Goal: Information Seeking & Learning: Learn about a topic

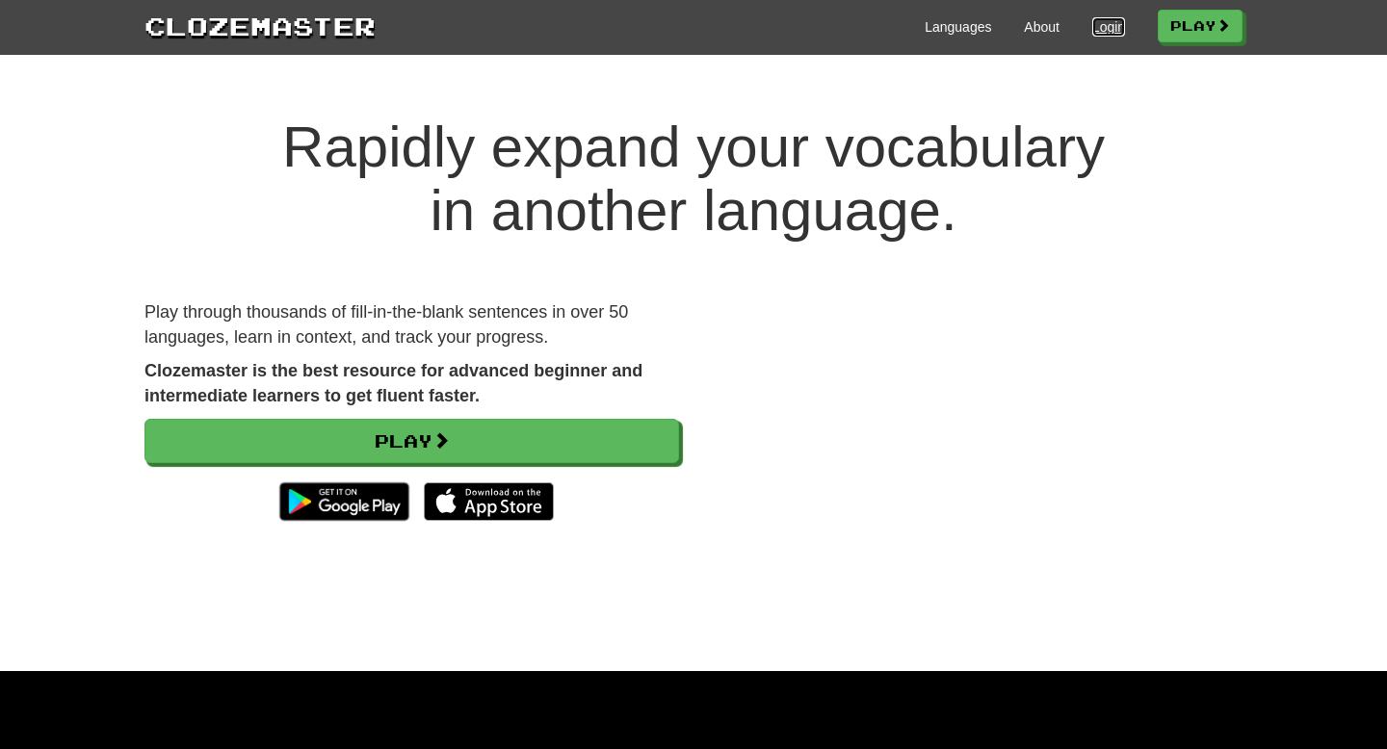
click at [1098, 32] on link "Login" at bounding box center [1108, 26] width 33 height 19
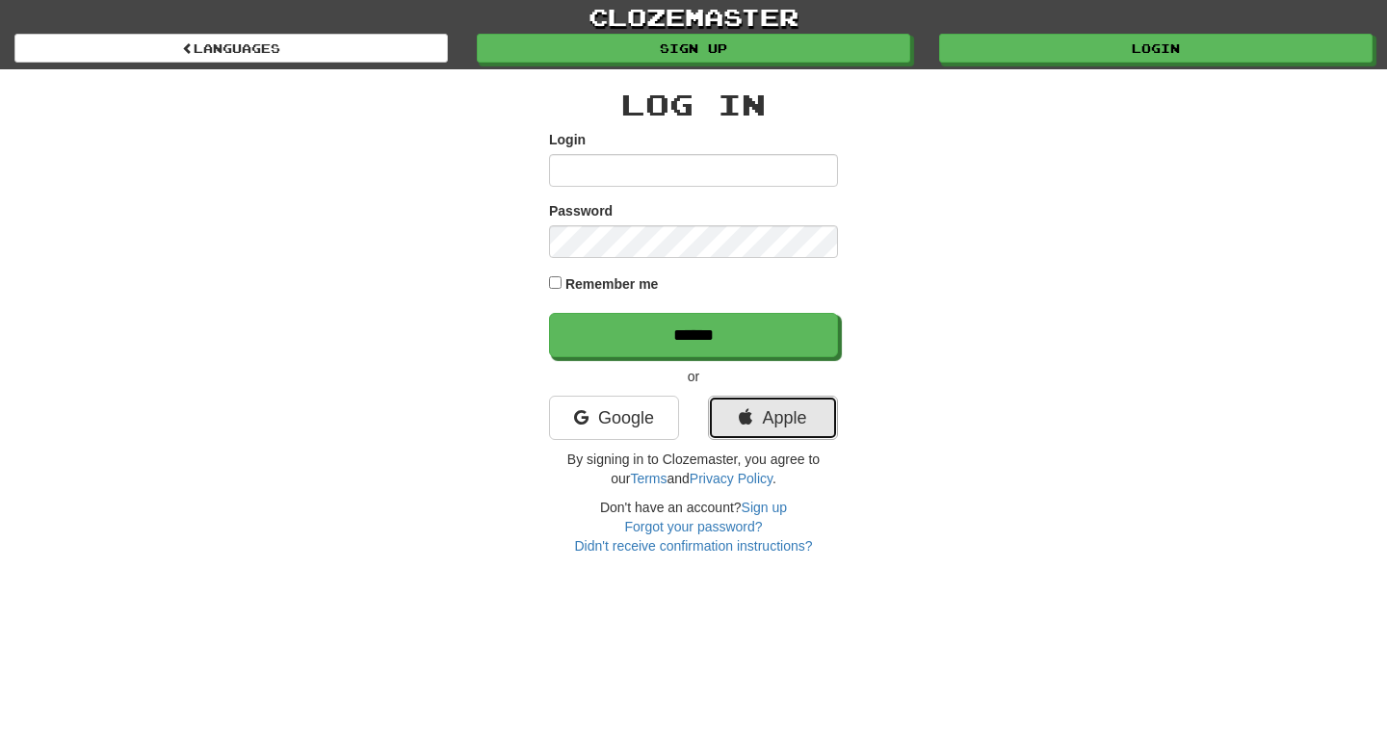
click at [793, 417] on link "Apple" at bounding box center [773, 418] width 130 height 44
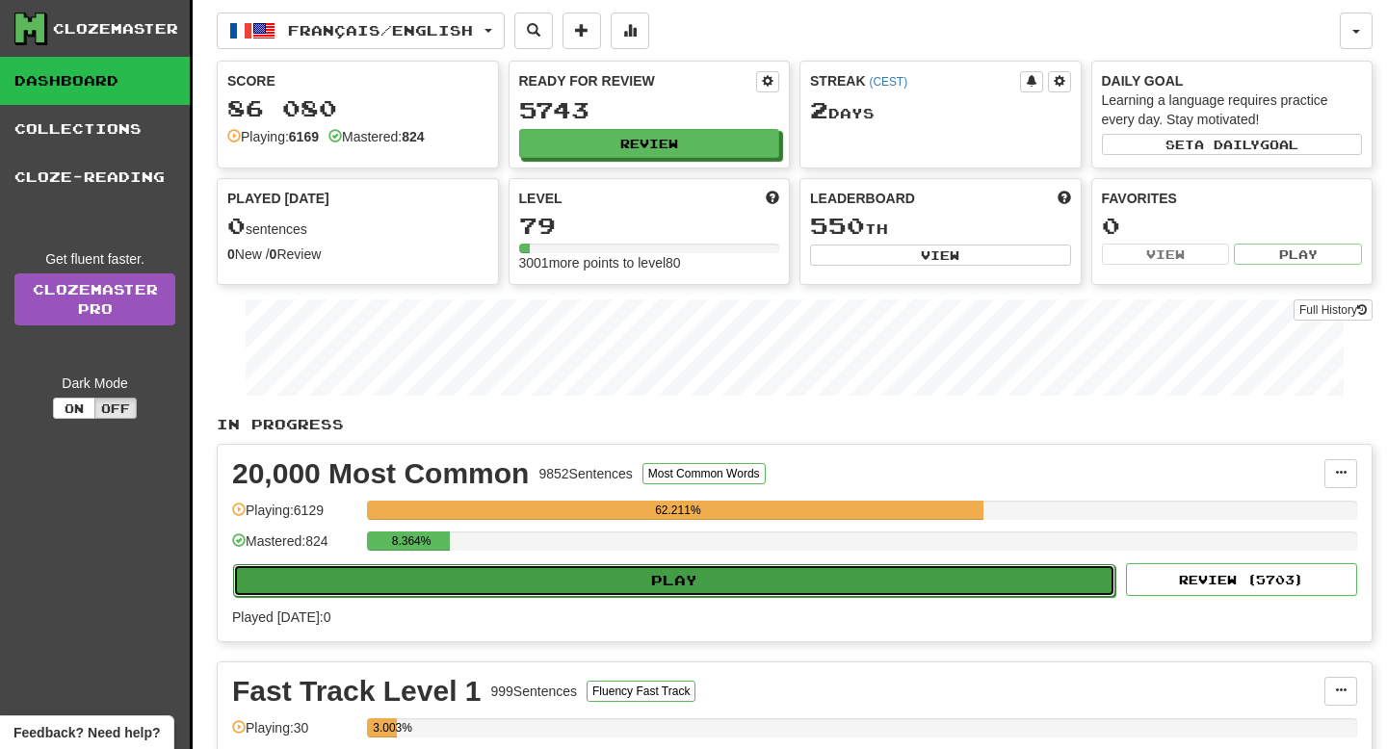
click at [474, 574] on button "Play" at bounding box center [674, 580] width 882 height 33
select select "**"
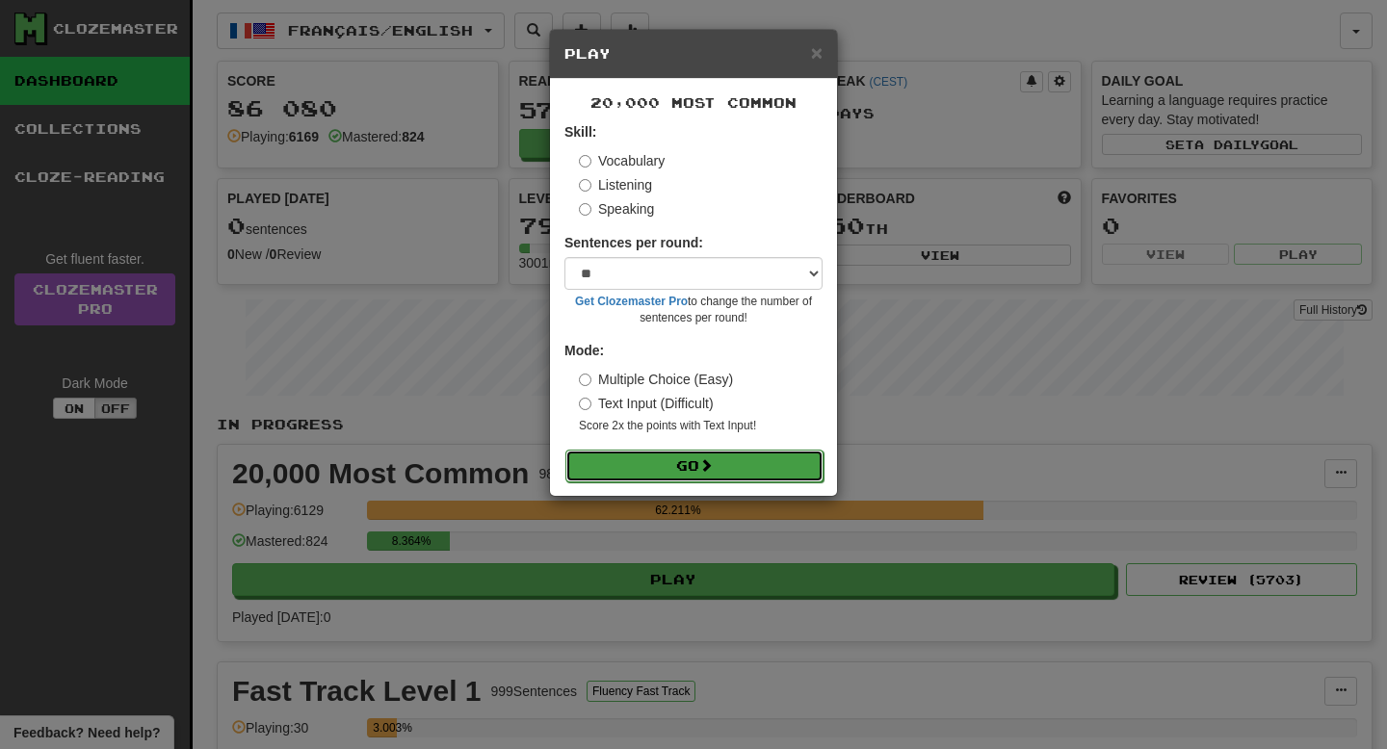
click at [667, 466] on button "Go" at bounding box center [694, 466] width 258 height 33
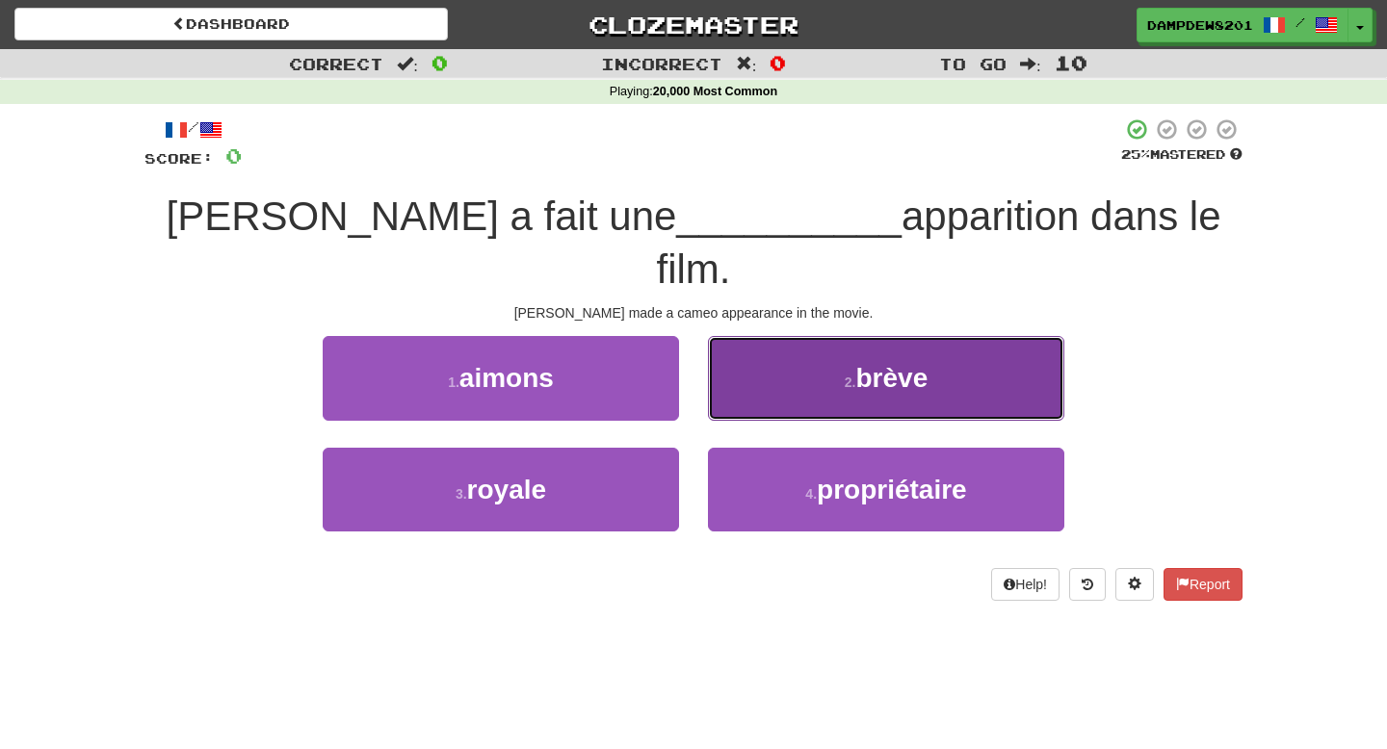
click at [775, 350] on button "2 . [GEOGRAPHIC_DATA]" at bounding box center [886, 378] width 356 height 84
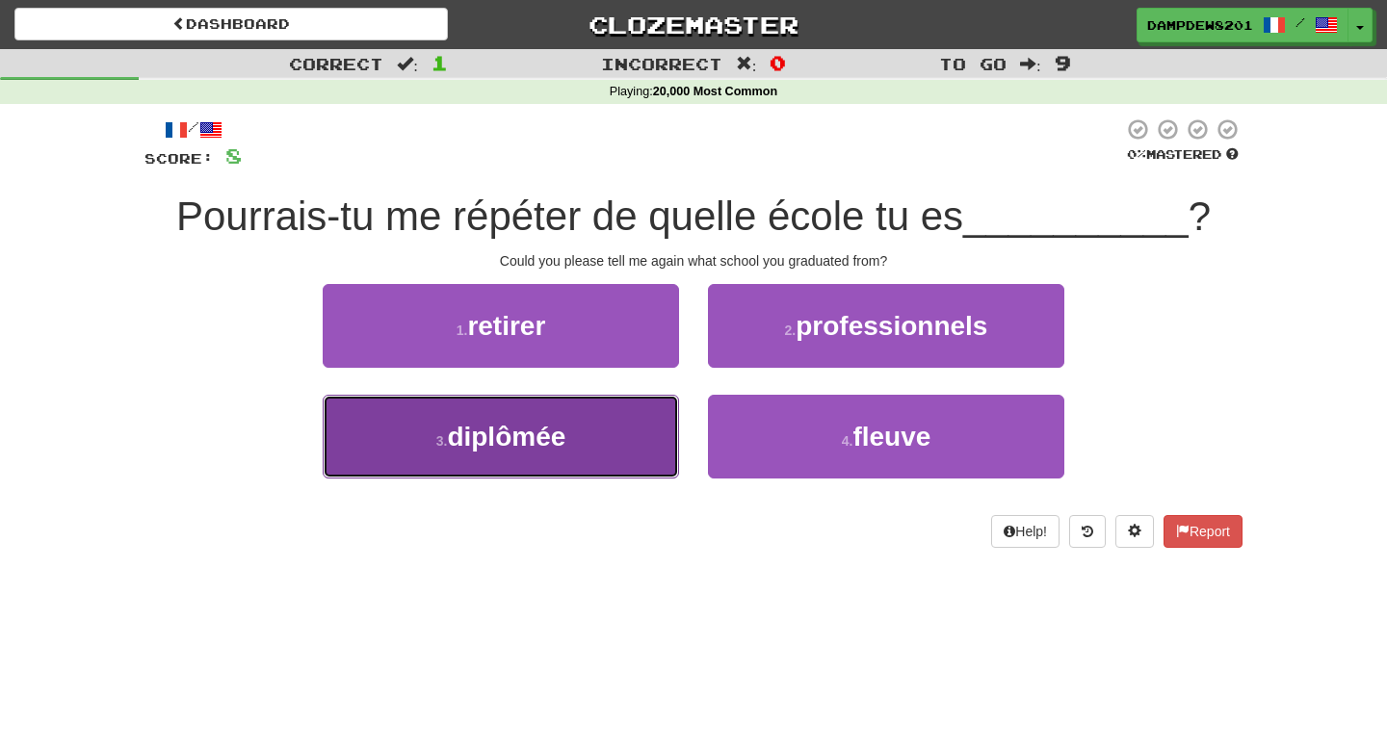
click at [583, 457] on button "3 . diplômée" at bounding box center [501, 437] width 356 height 84
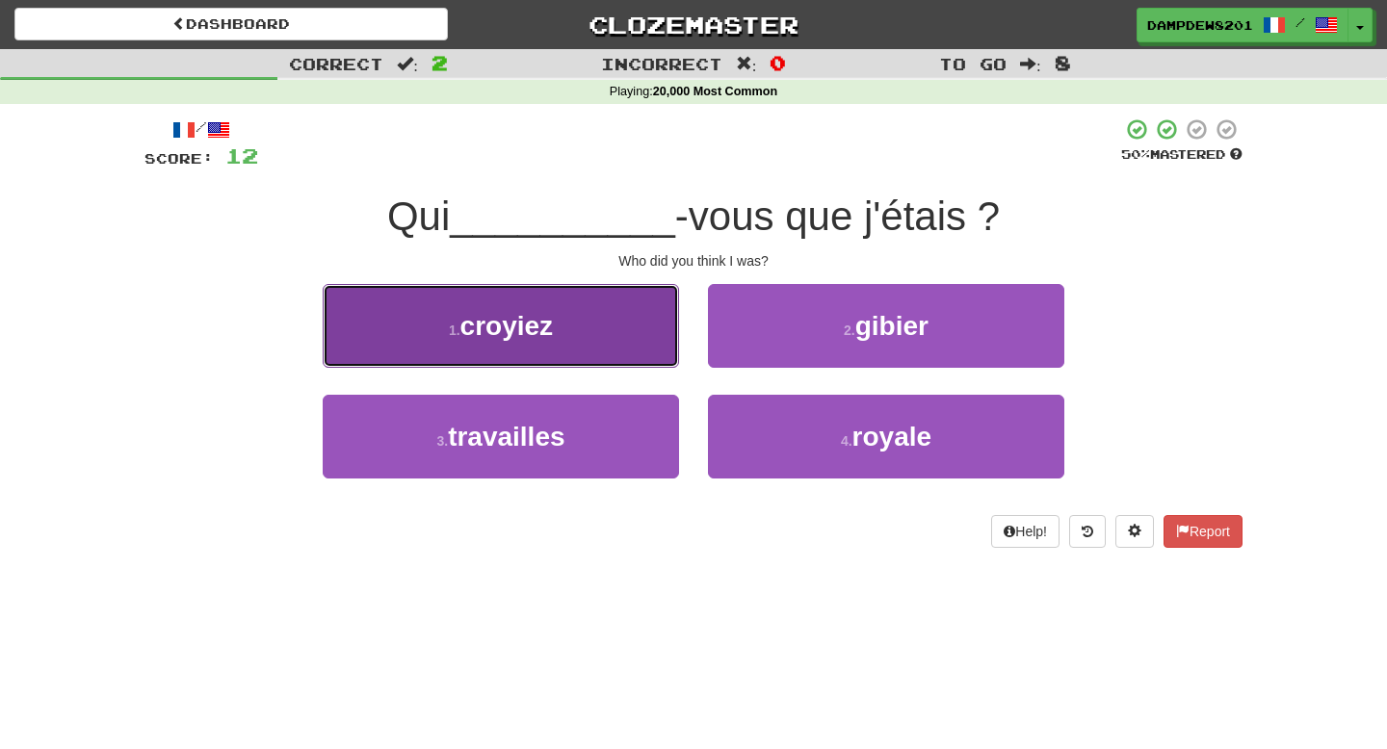
click at [498, 353] on button "1 . croyiez" at bounding box center [501, 326] width 356 height 84
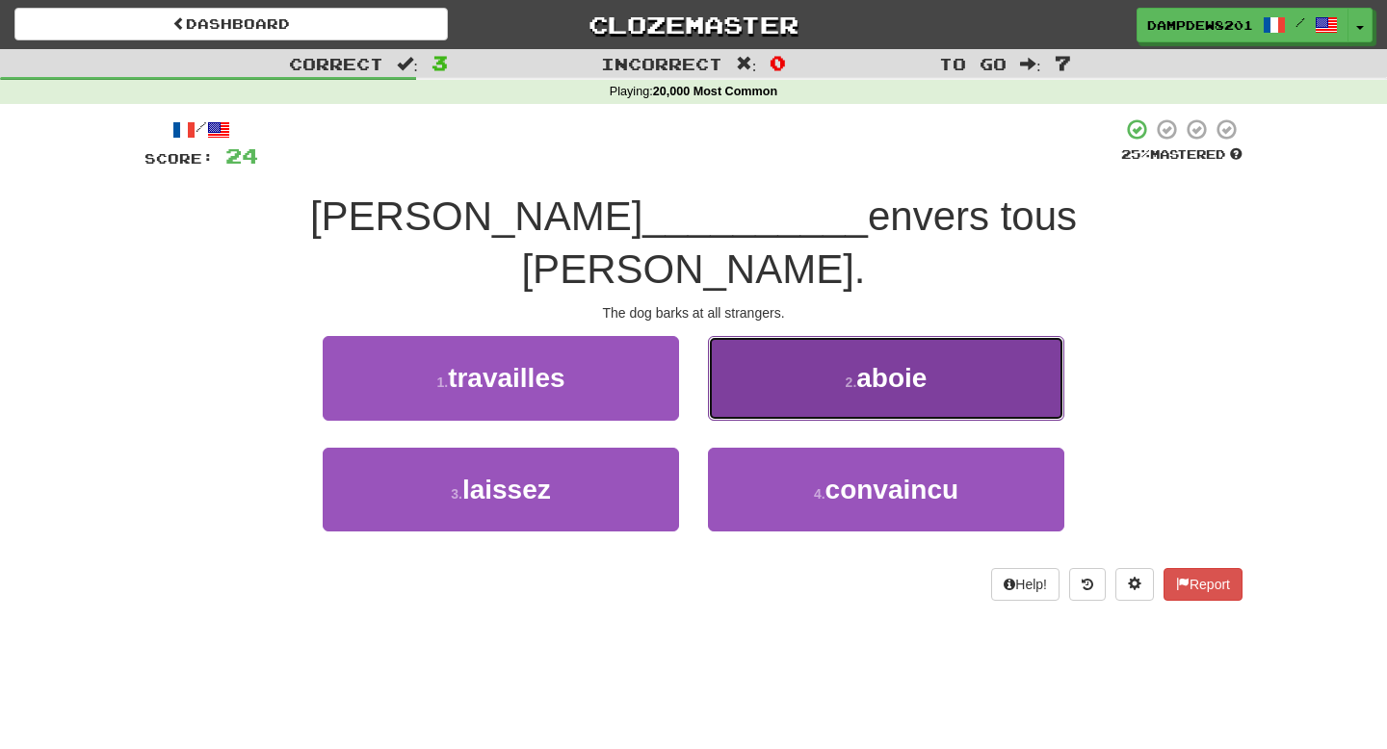
click at [797, 336] on button "2 . aboie" at bounding box center [886, 378] width 356 height 84
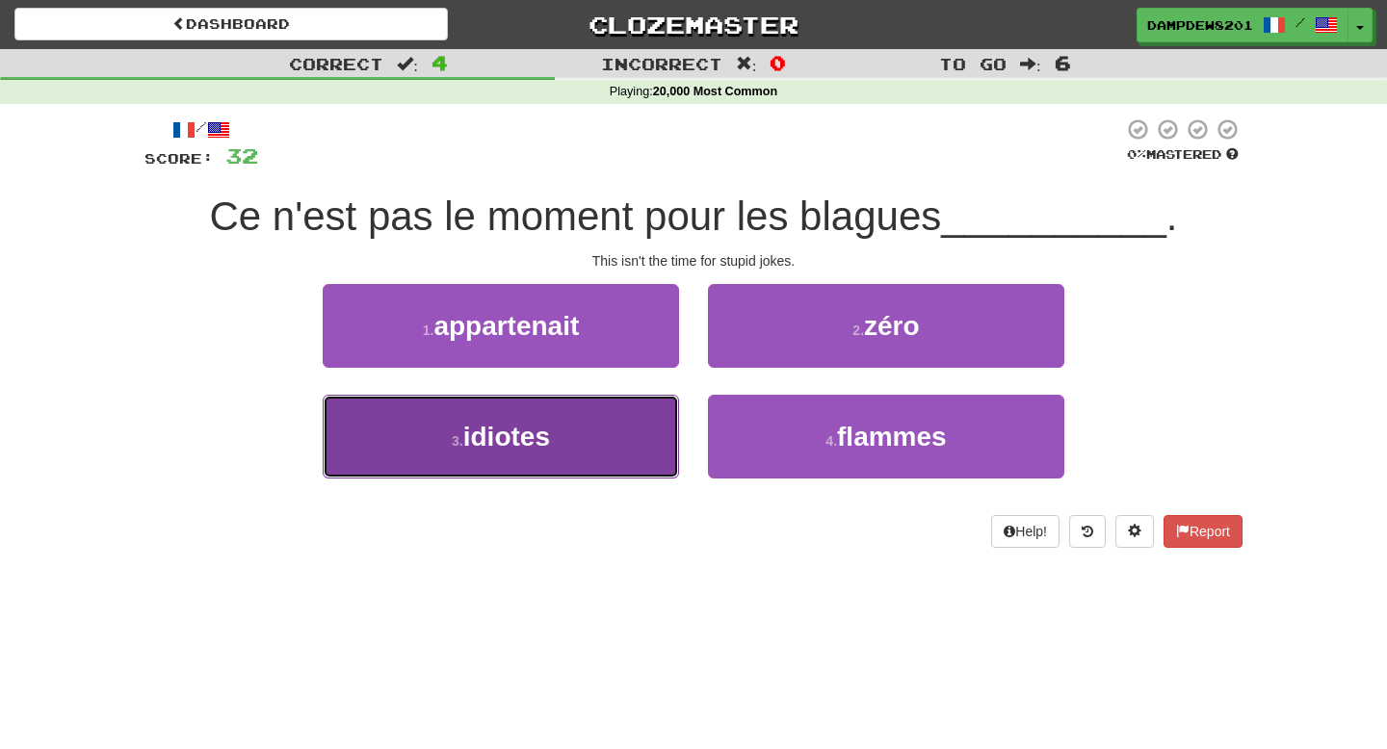
click at [571, 439] on button "3 . idiotes" at bounding box center [501, 437] width 356 height 84
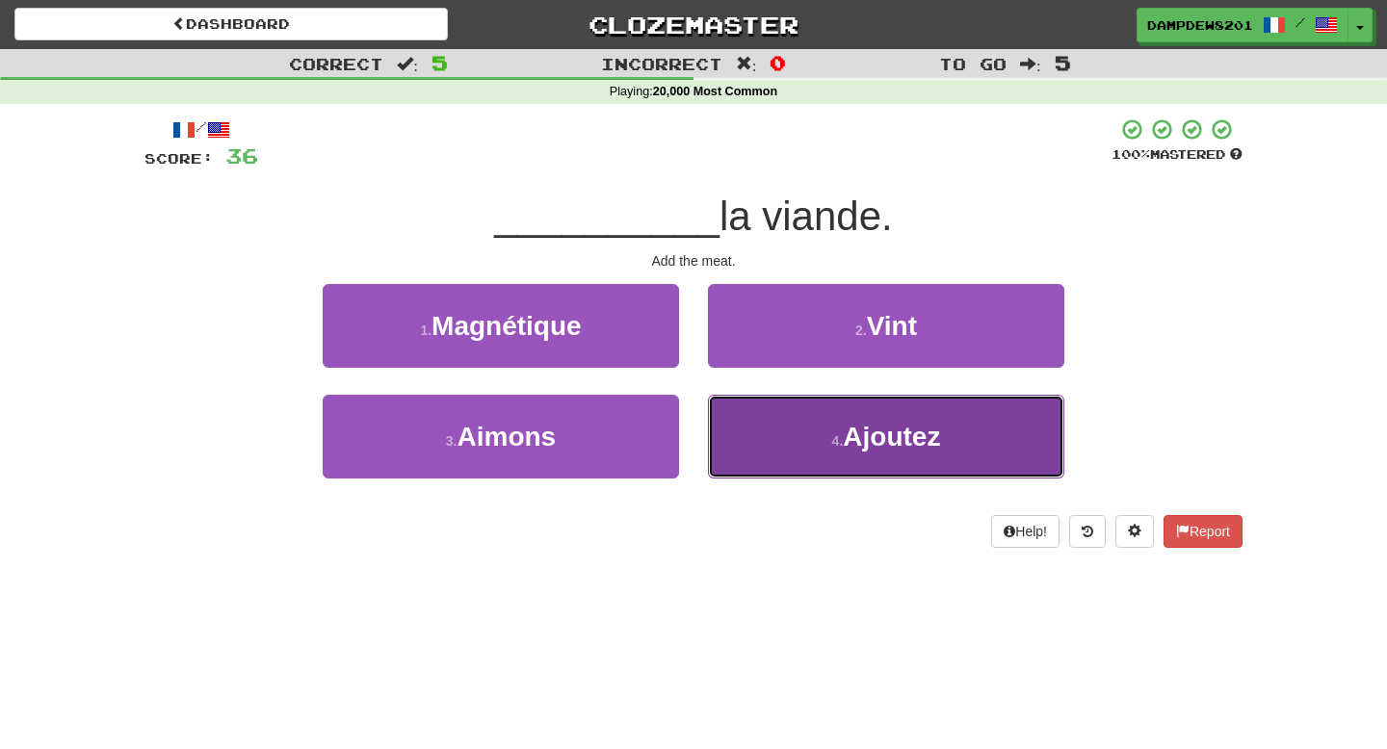
click at [784, 462] on button "4 . Ajoutez" at bounding box center [886, 437] width 356 height 84
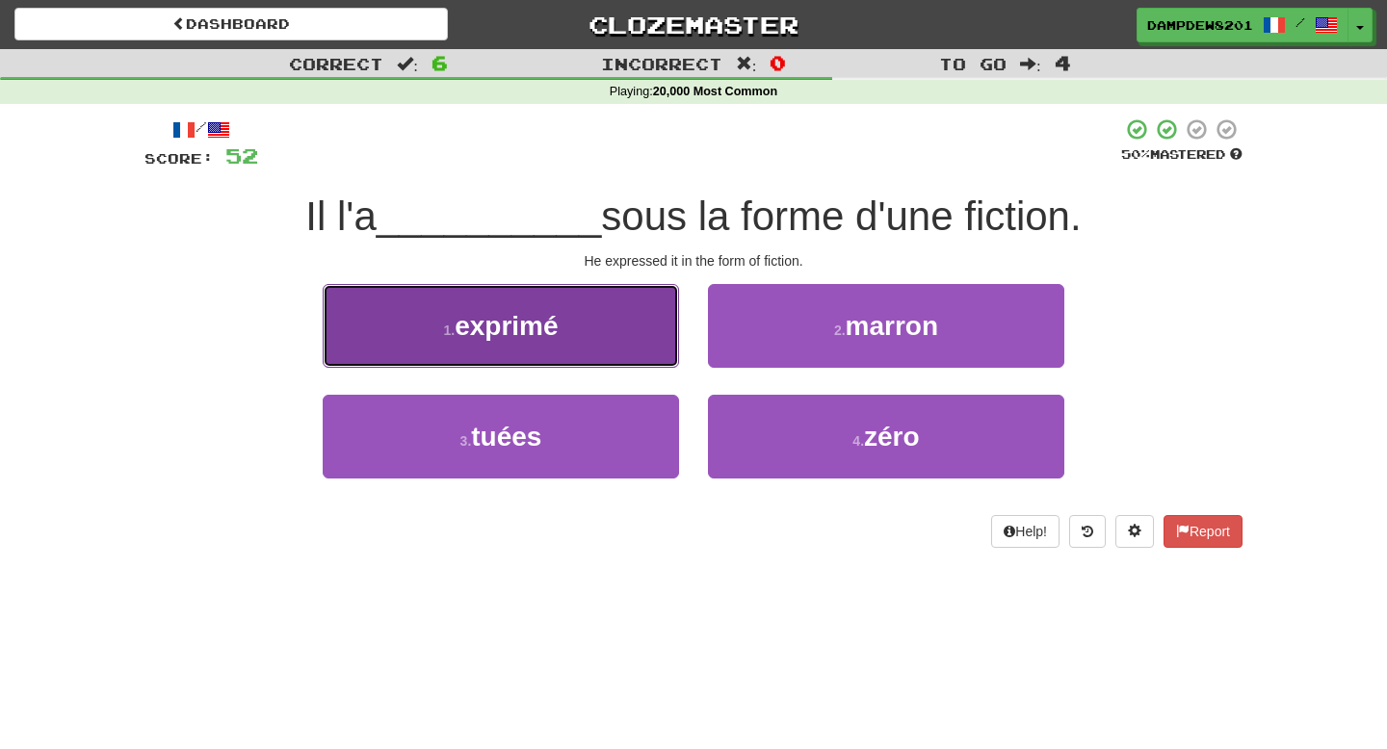
click at [536, 331] on span "exprimé" at bounding box center [506, 326] width 103 height 30
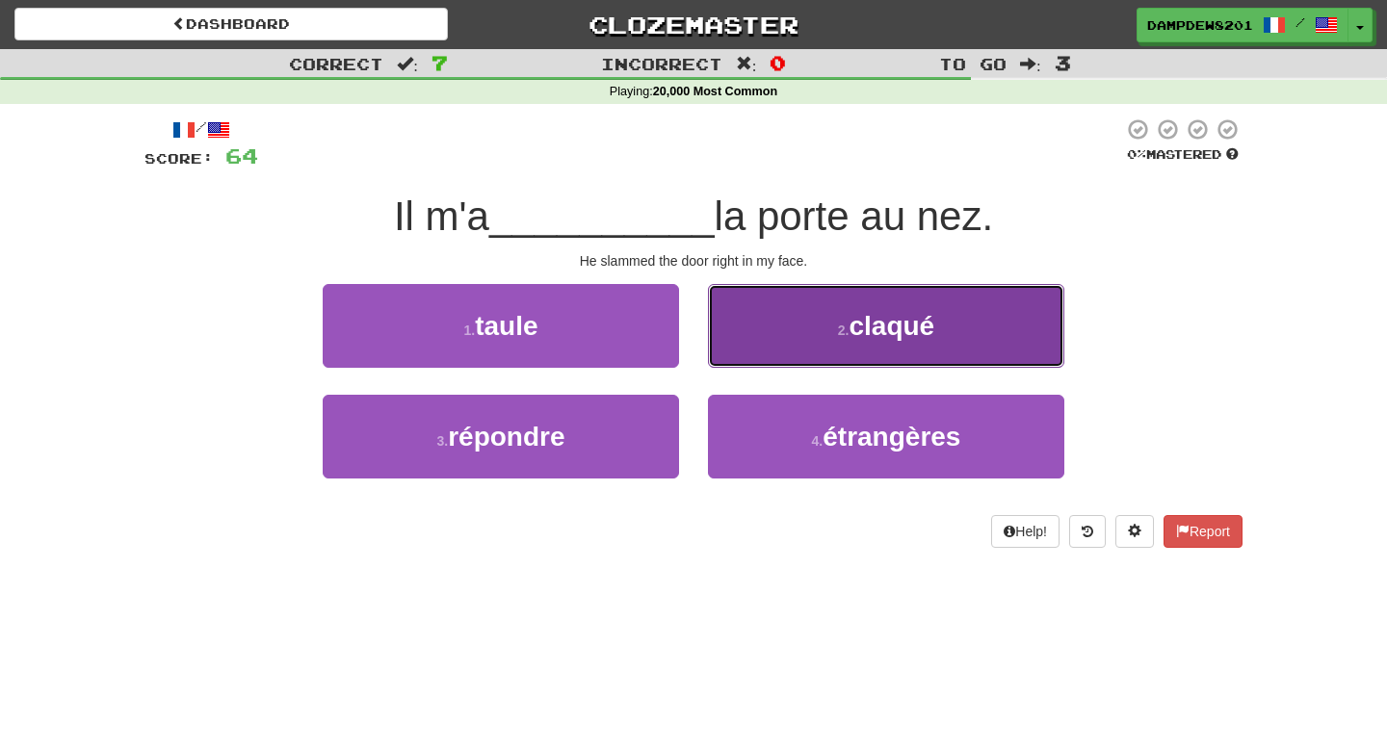
click at [797, 322] on button "2 . claqué" at bounding box center [886, 326] width 356 height 84
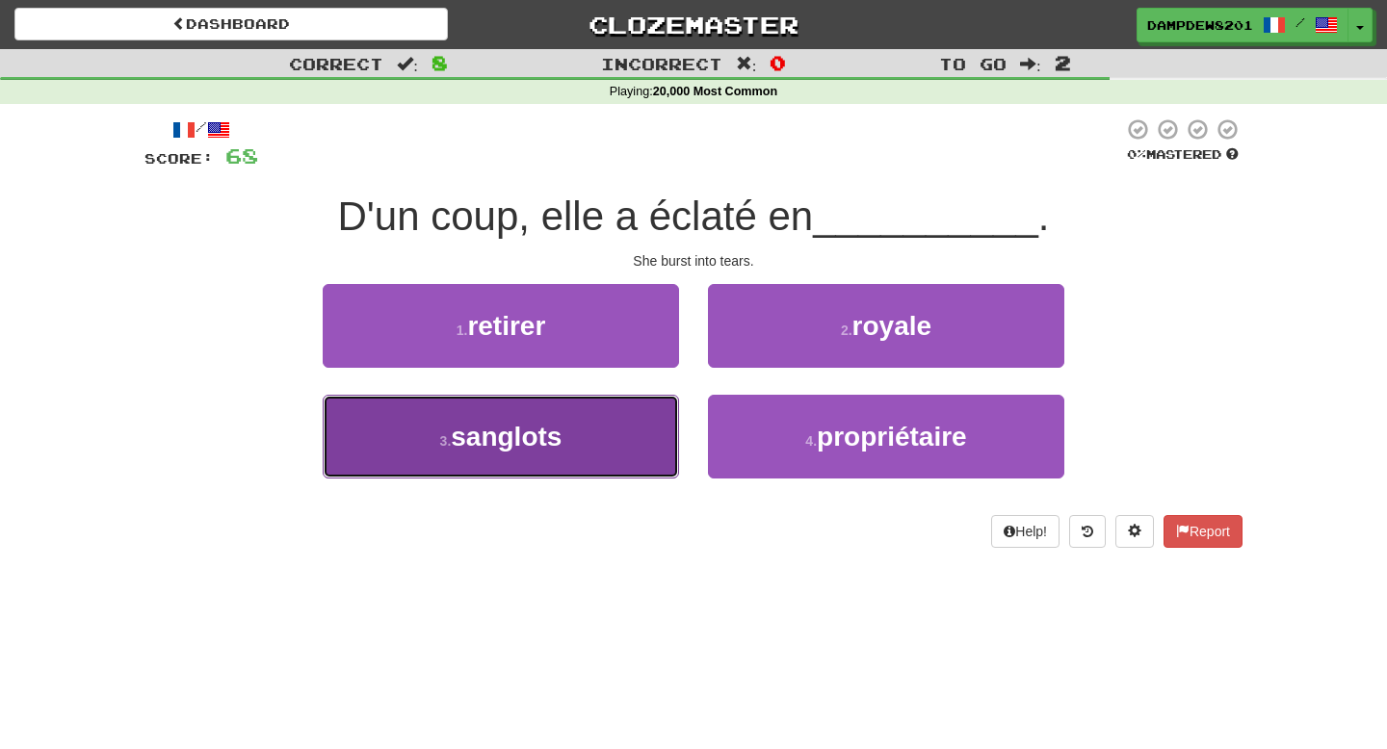
click at [557, 441] on span "sanglots" at bounding box center [506, 437] width 111 height 30
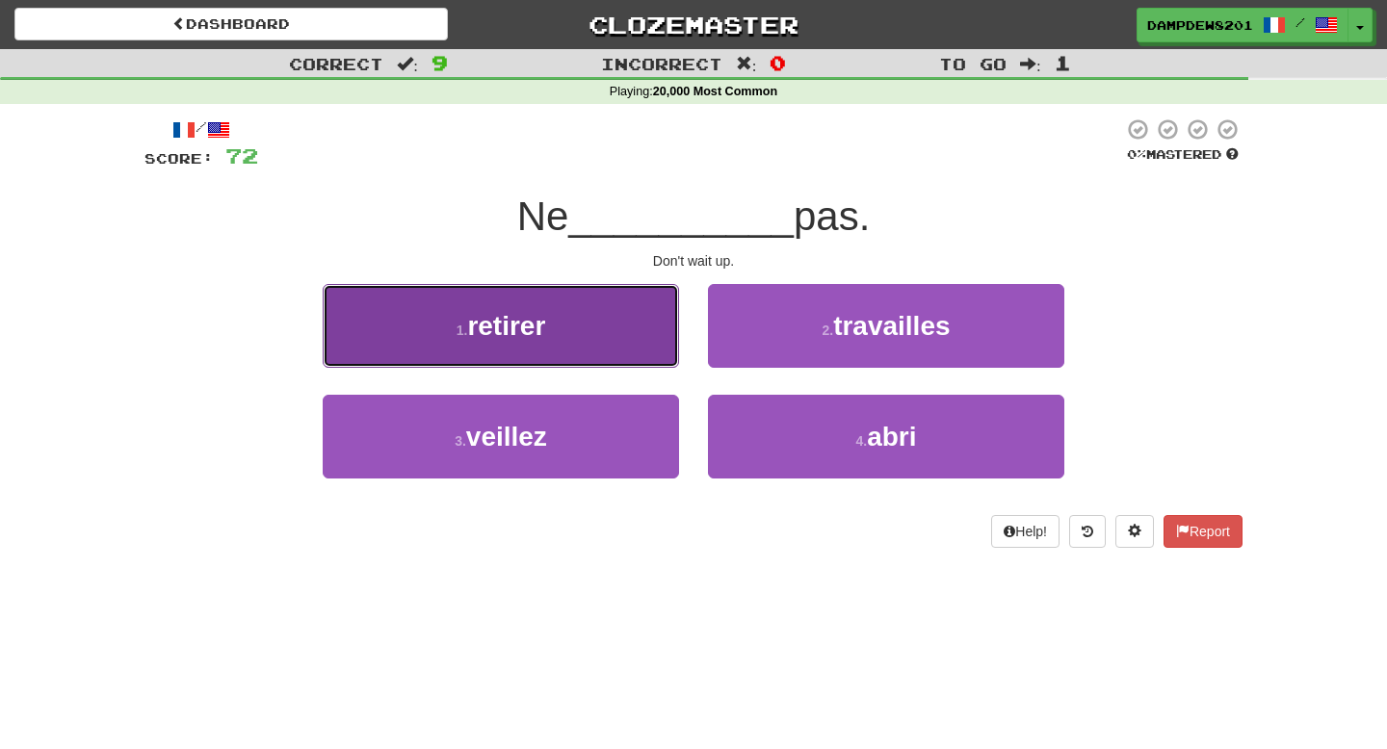
click at [605, 339] on button "1 . retirer" at bounding box center [501, 326] width 356 height 84
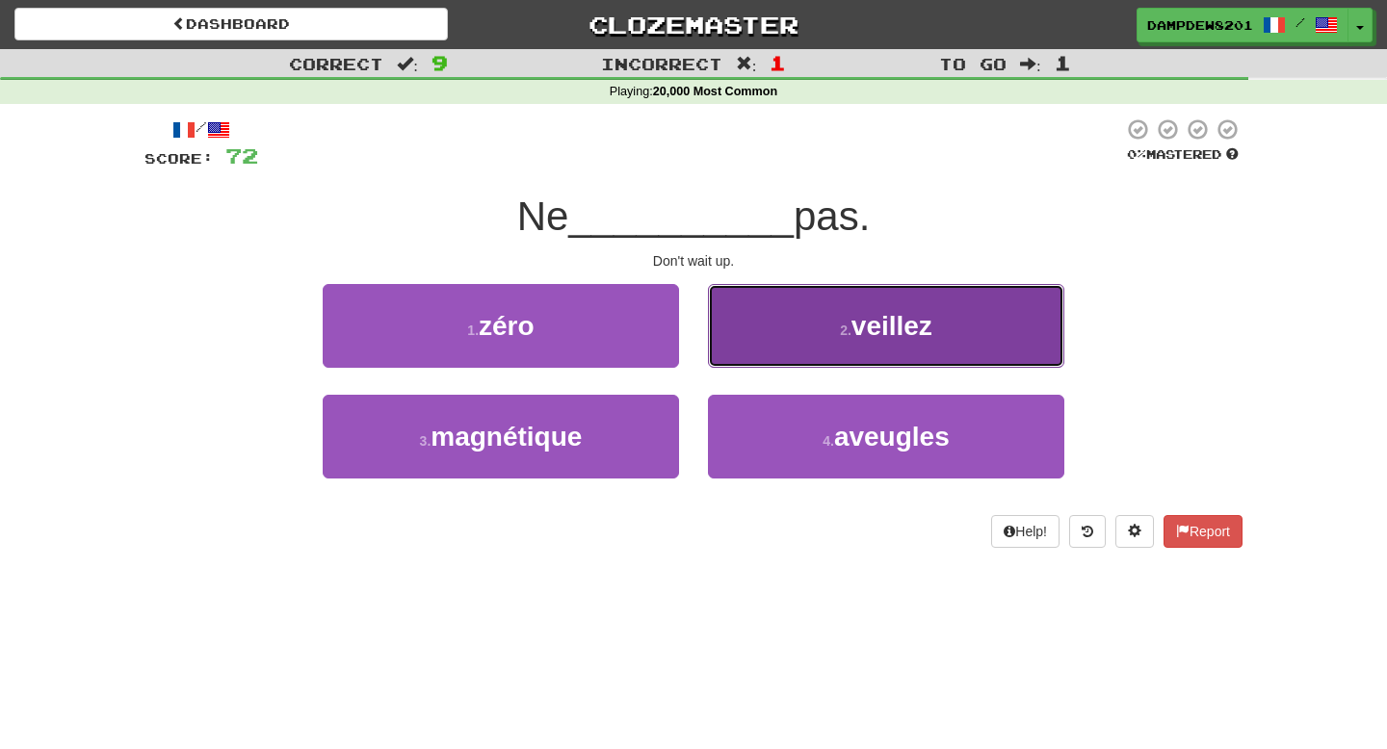
click at [886, 322] on span "veillez" at bounding box center [891, 326] width 81 height 30
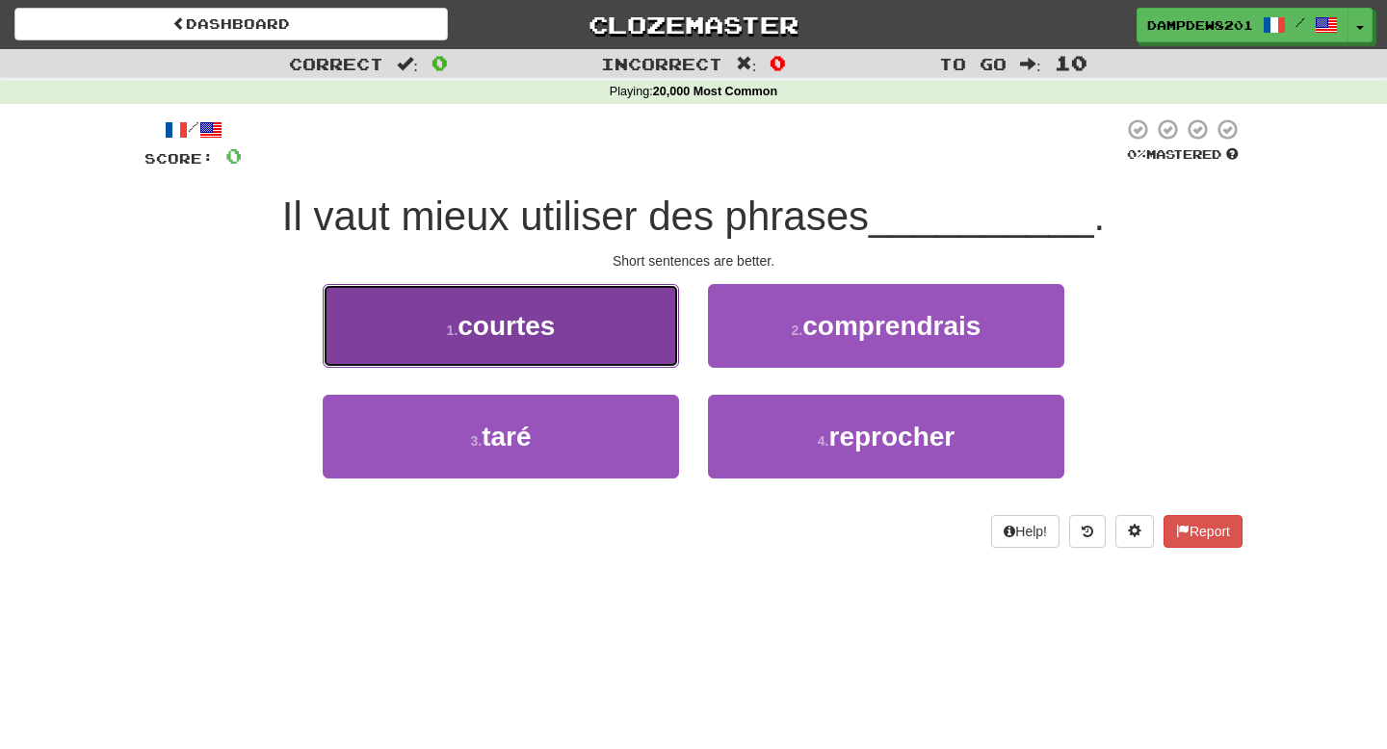
click at [587, 322] on button "1 . courtes" at bounding box center [501, 326] width 356 height 84
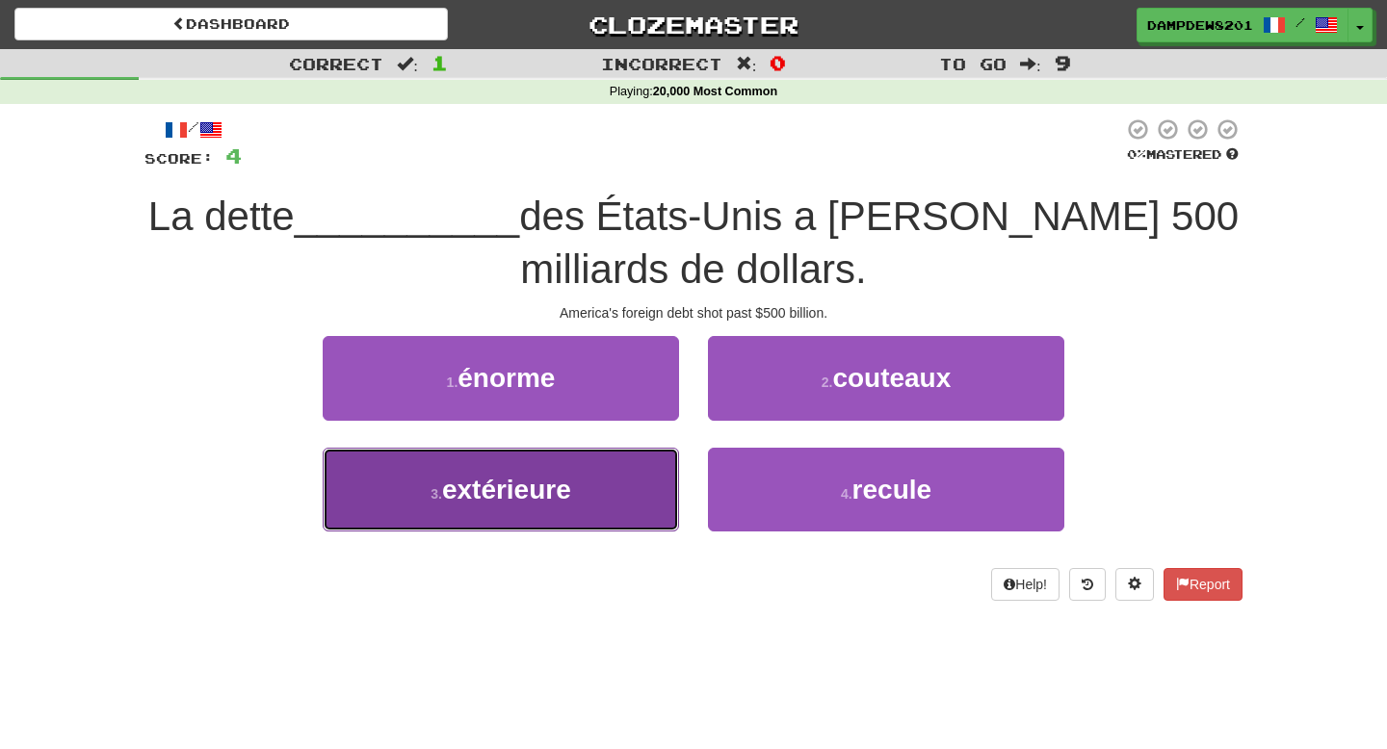
click at [507, 479] on span "extérieure" at bounding box center [506, 490] width 129 height 30
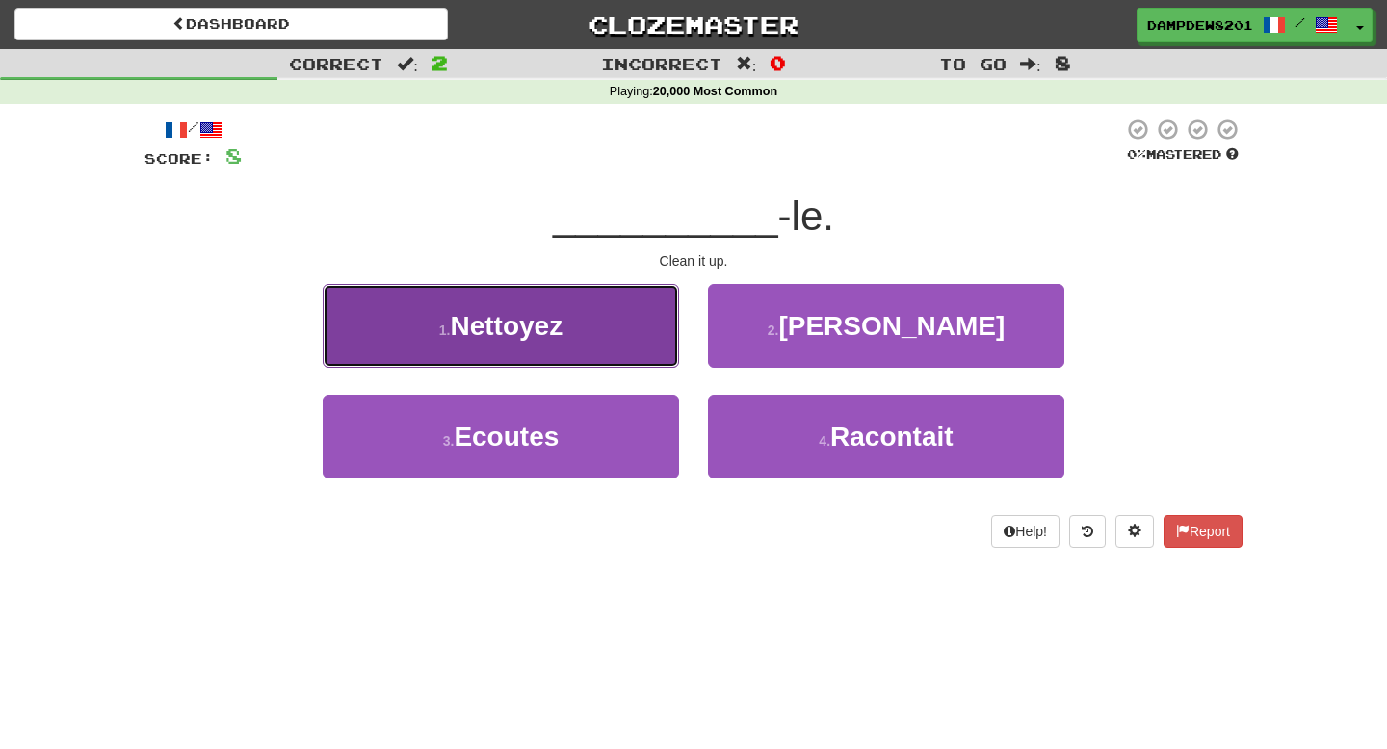
click at [583, 325] on button "1 . Nettoyez" at bounding box center [501, 326] width 356 height 84
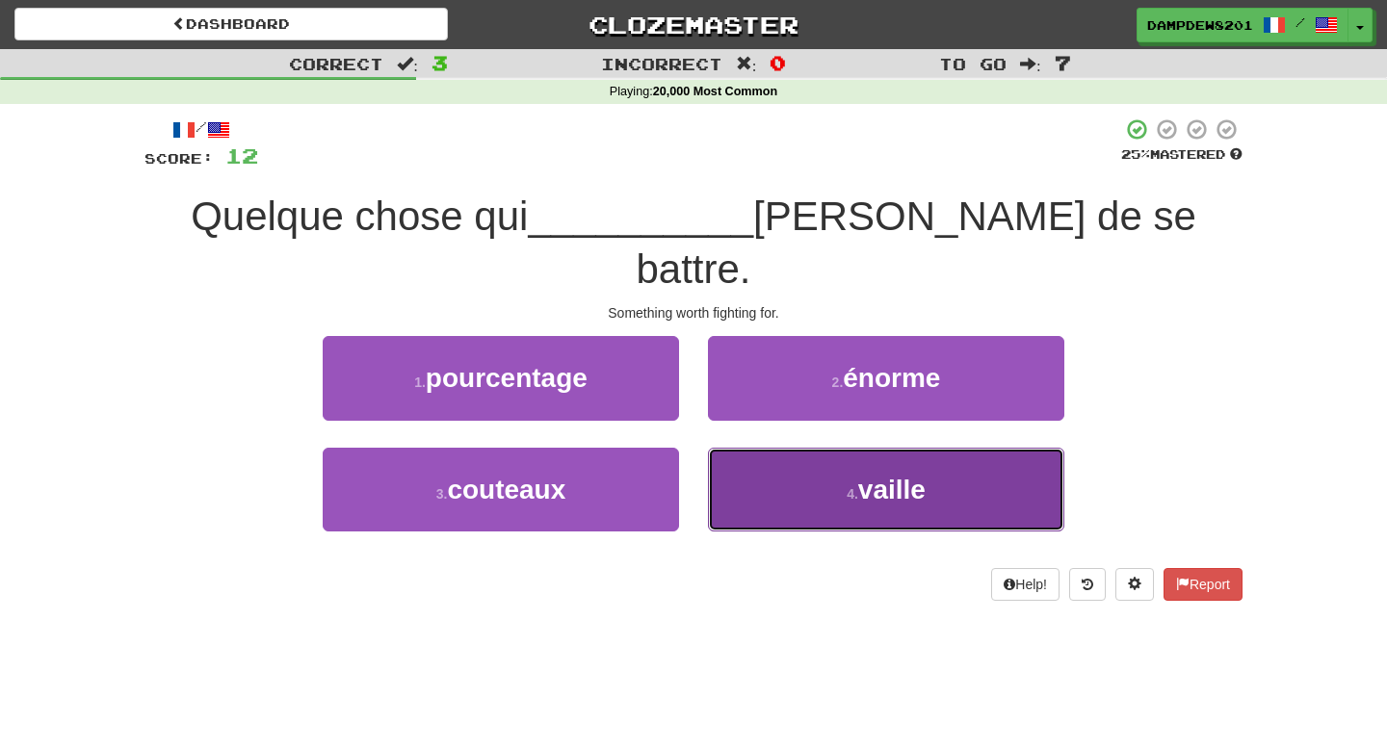
click at [752, 459] on button "4 . vaille" at bounding box center [886, 490] width 356 height 84
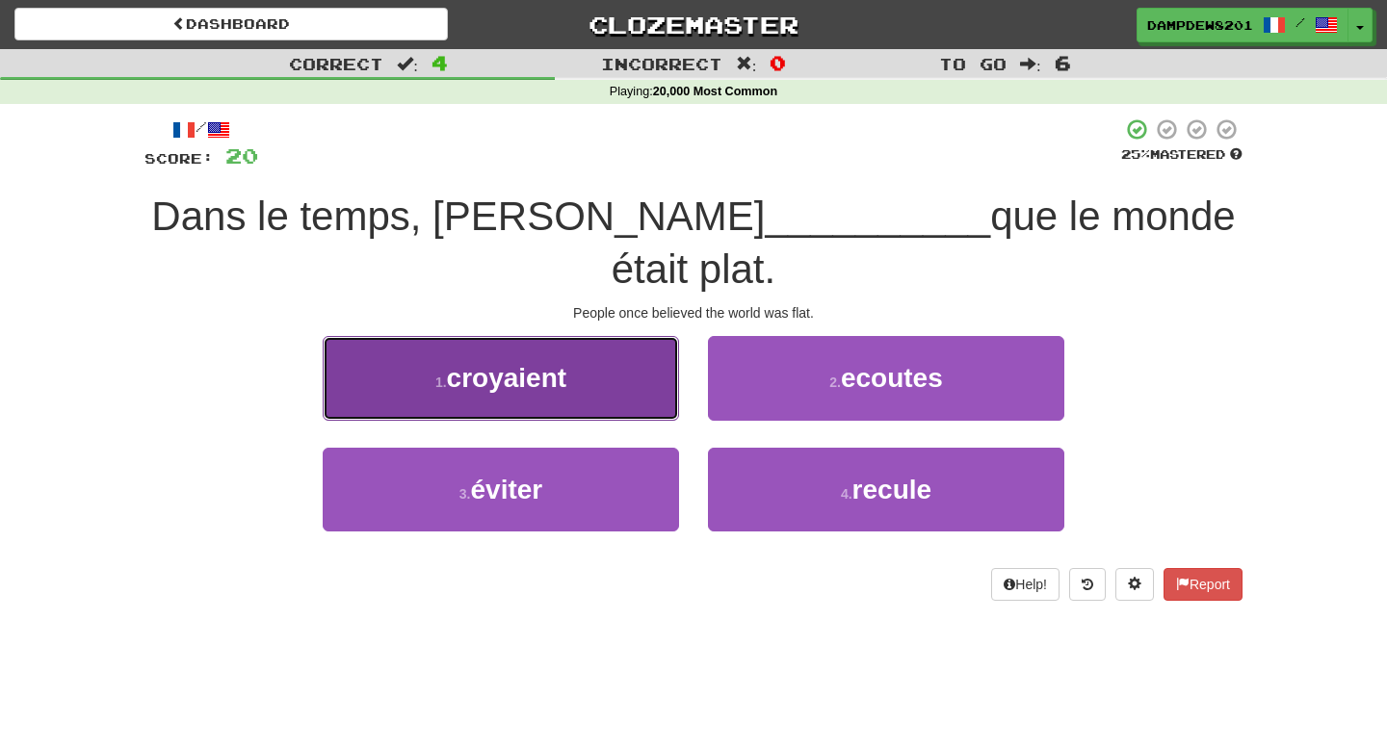
click at [555, 336] on button "1 . croyaient" at bounding box center [501, 378] width 356 height 84
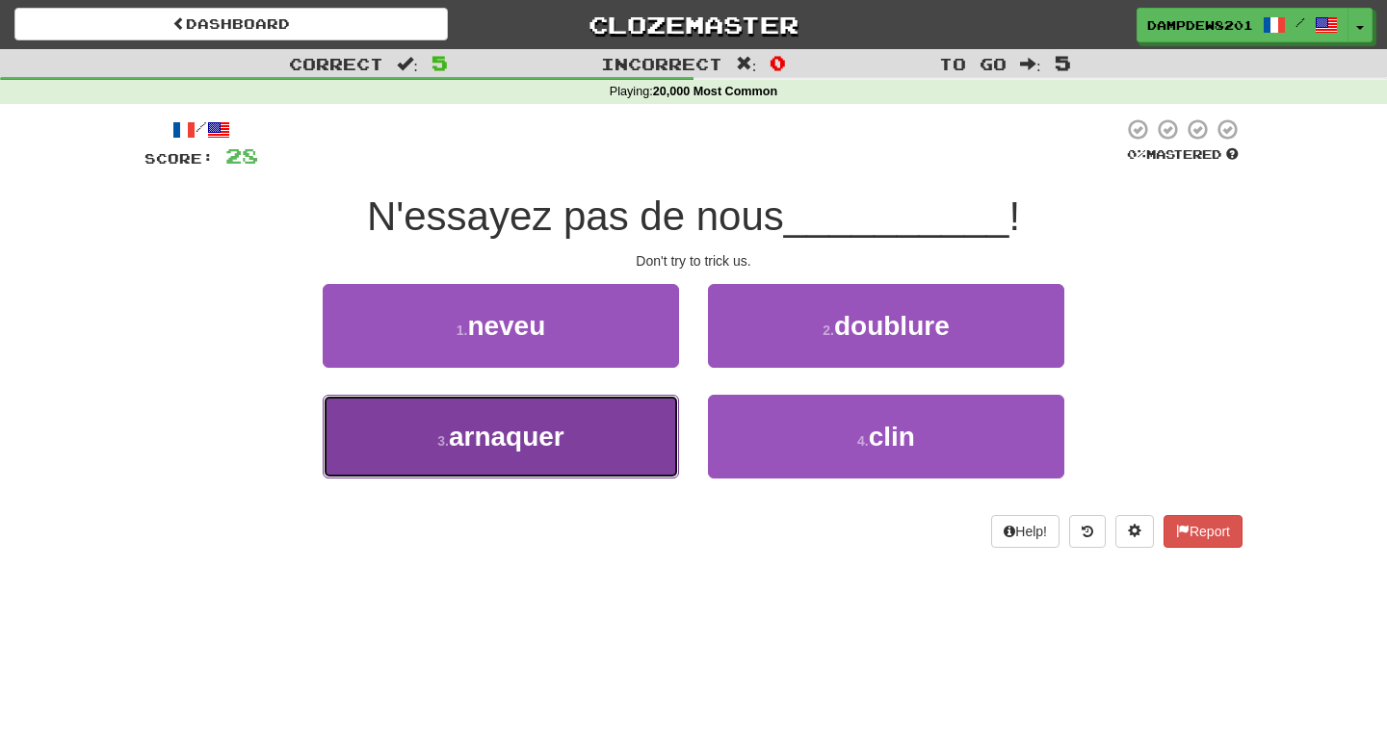
click at [506, 422] on span "arnaquer" at bounding box center [507, 437] width 116 height 30
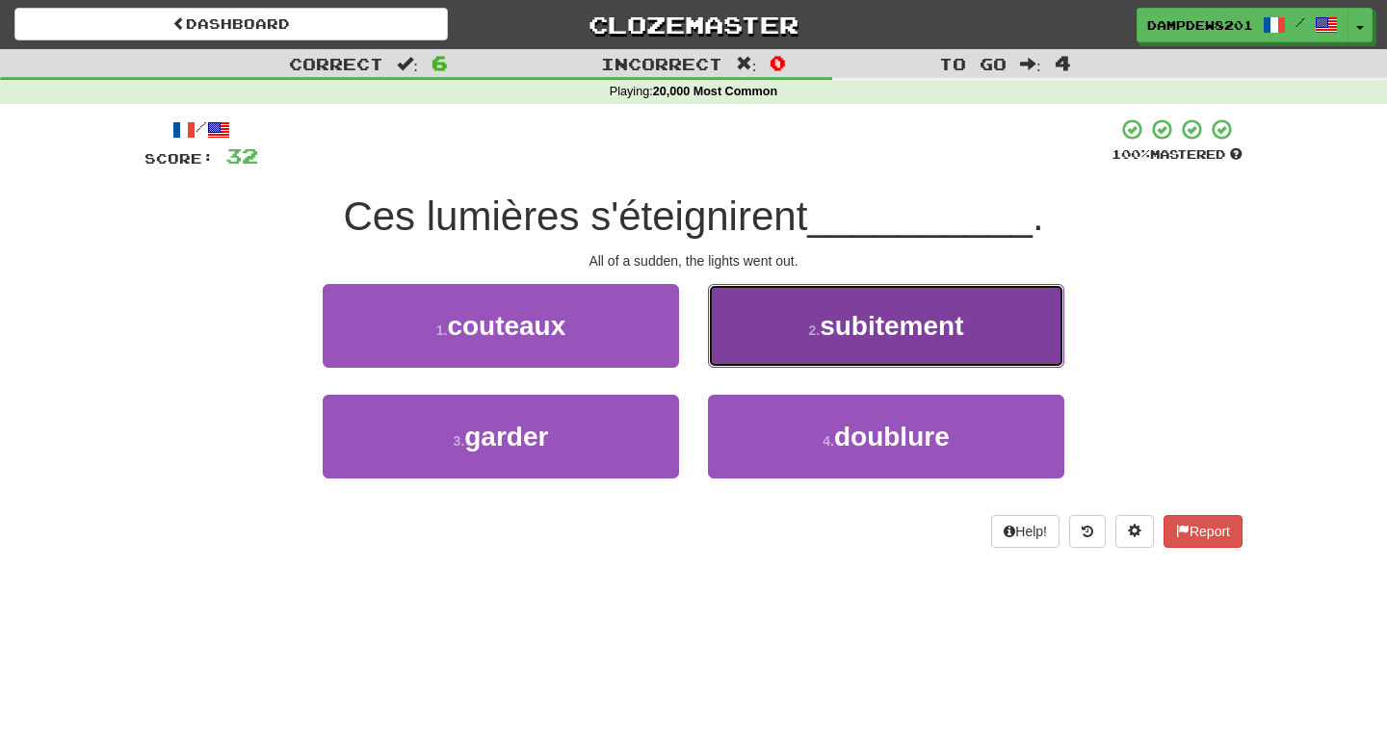
click at [723, 325] on button "2 . subitement" at bounding box center [886, 326] width 356 height 84
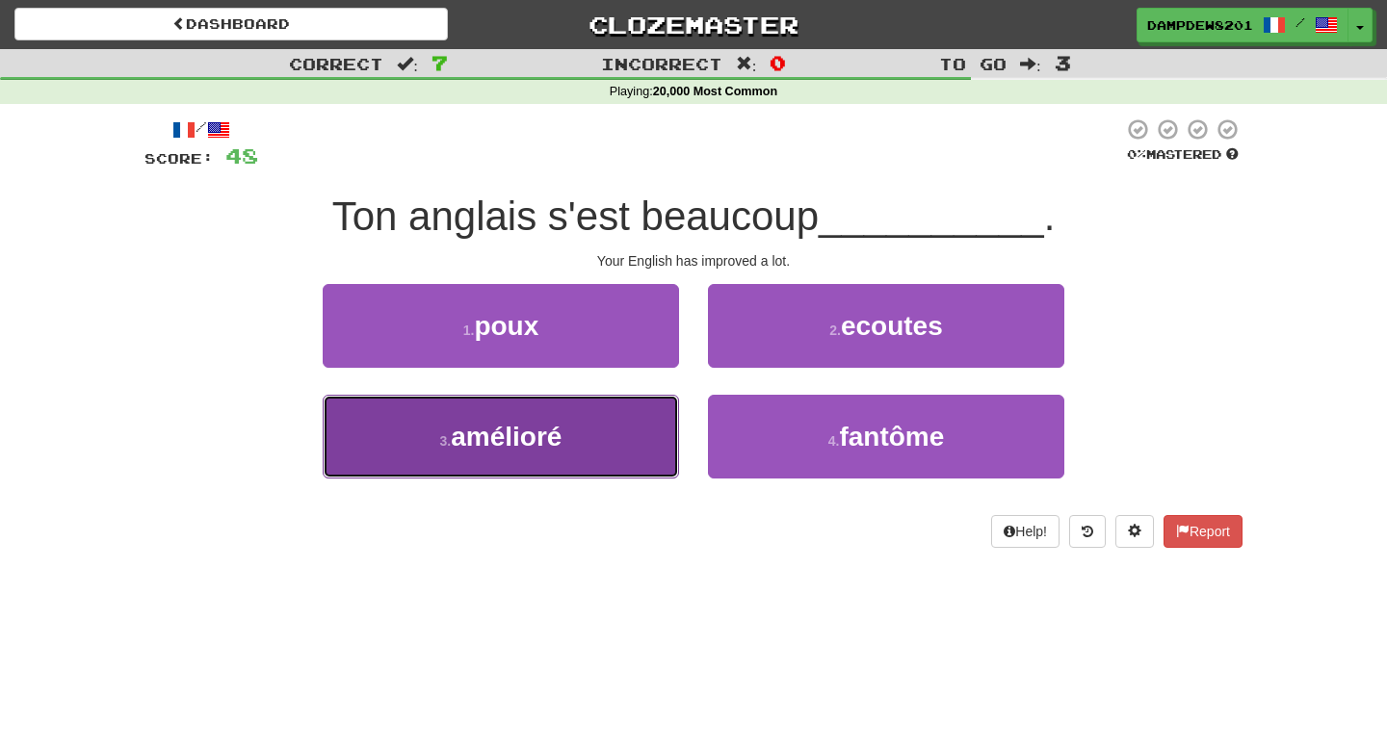
click at [500, 462] on button "3 . amélioré" at bounding box center [501, 437] width 356 height 84
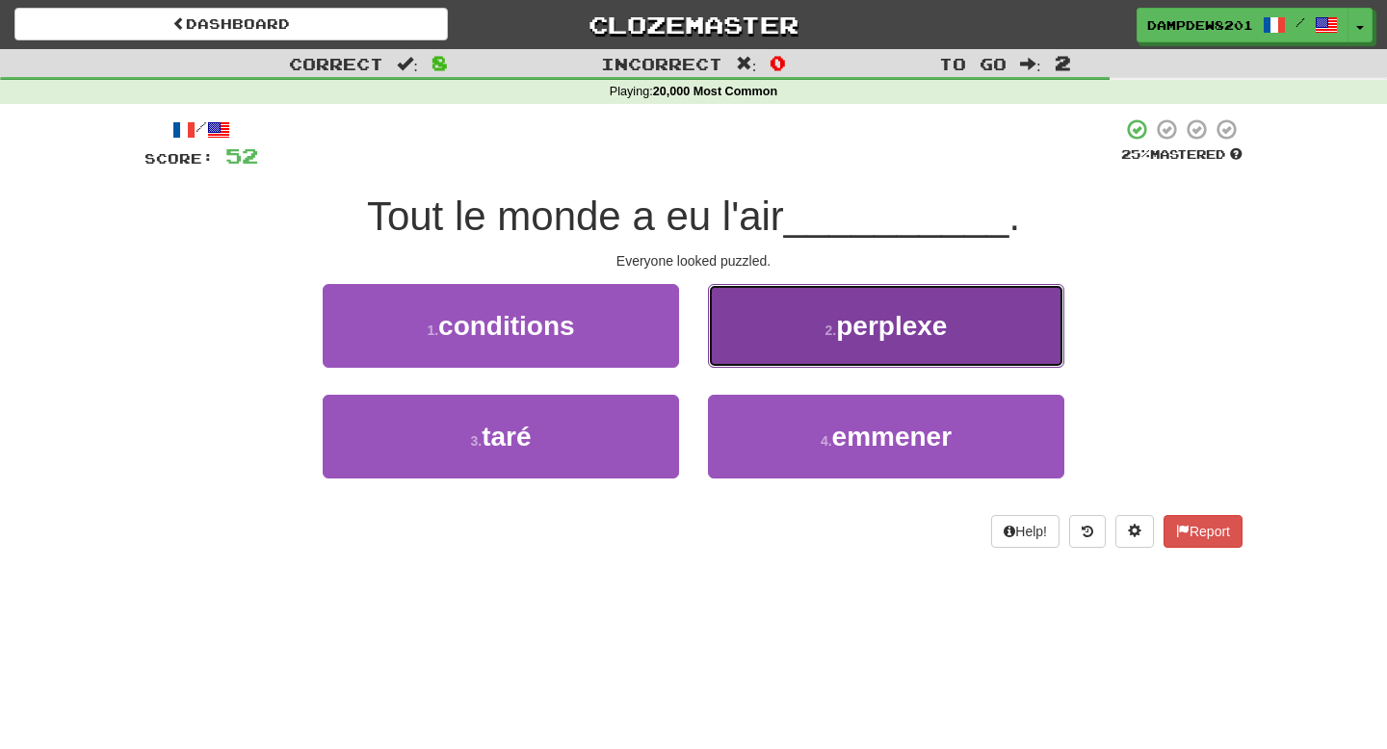
click at [775, 302] on button "2 . perplexe" at bounding box center [886, 326] width 356 height 84
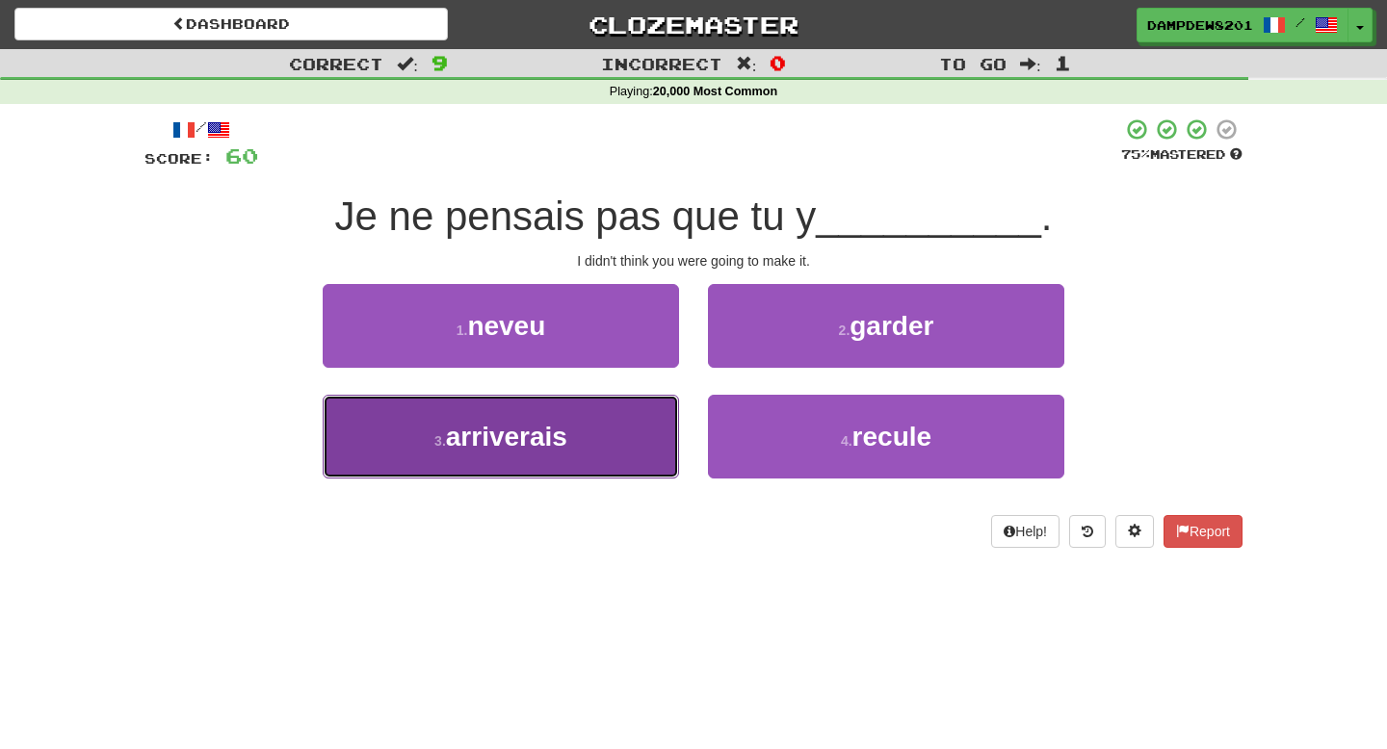
click at [611, 402] on button "3 . arriverais" at bounding box center [501, 437] width 356 height 84
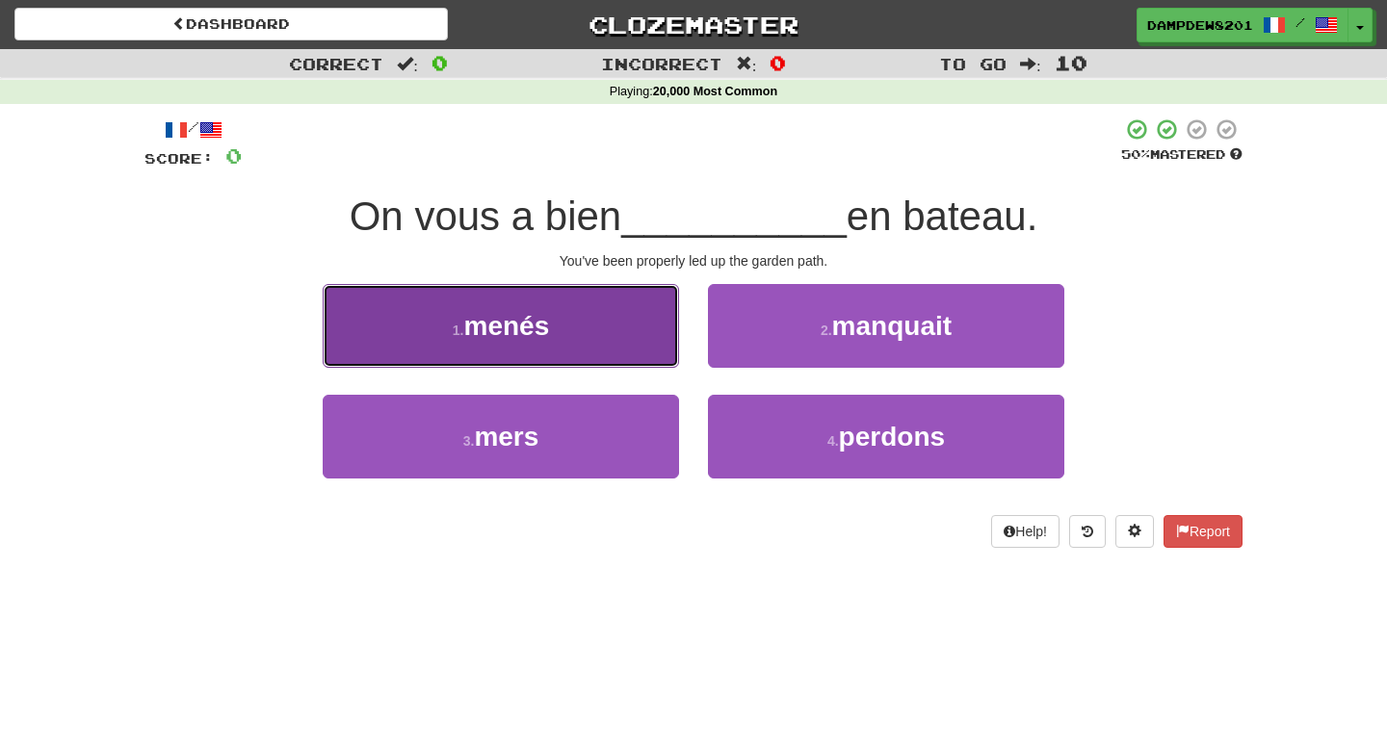
click at [549, 321] on span "menés" at bounding box center [506, 326] width 86 height 30
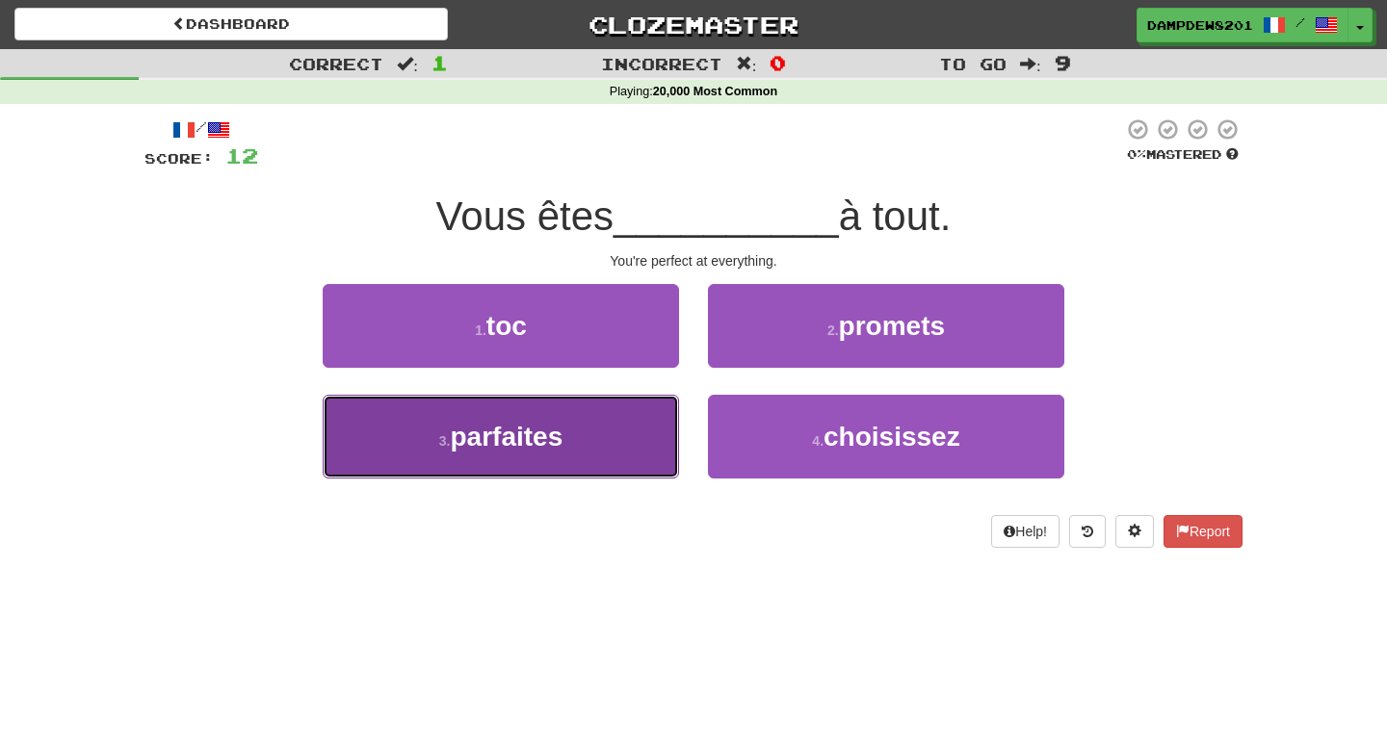
click at [547, 452] on span "parfaites" at bounding box center [506, 437] width 113 height 30
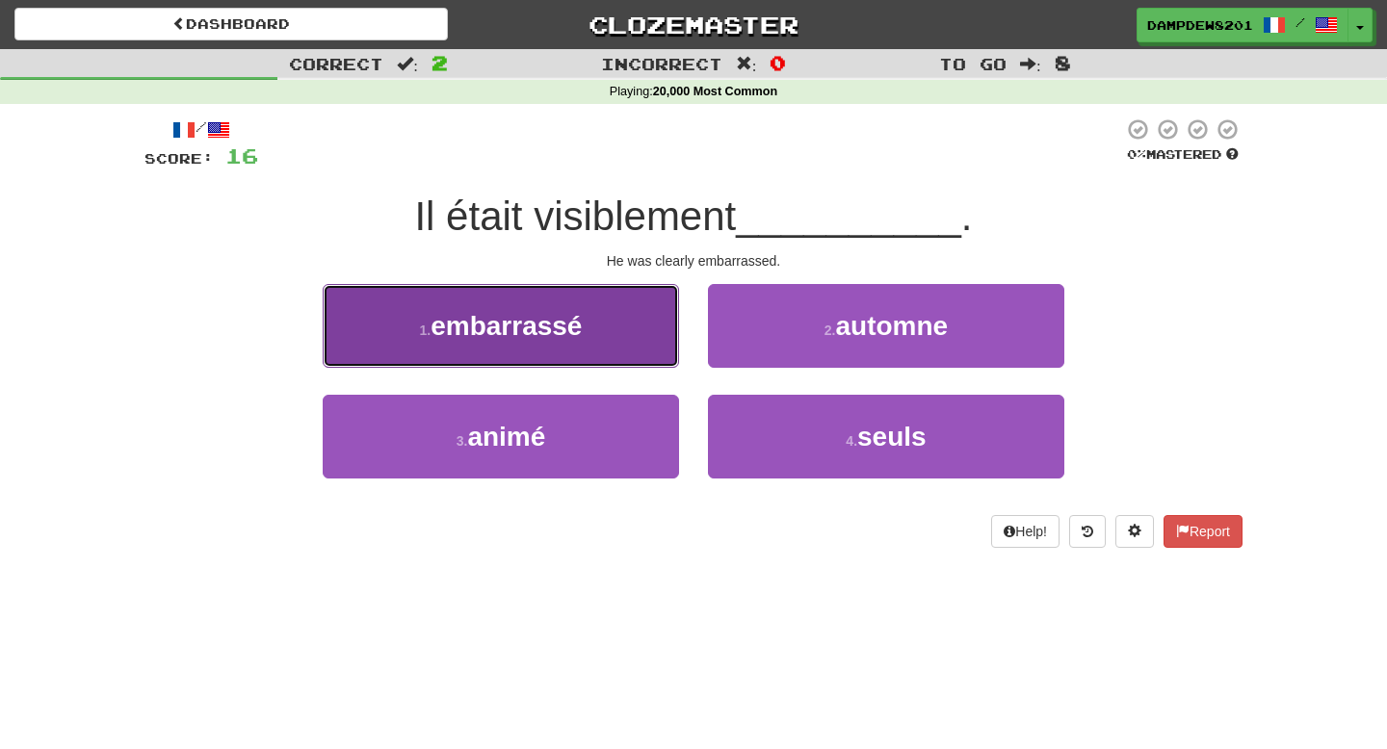
click at [615, 332] on button "1 . embarrassé" at bounding box center [501, 326] width 356 height 84
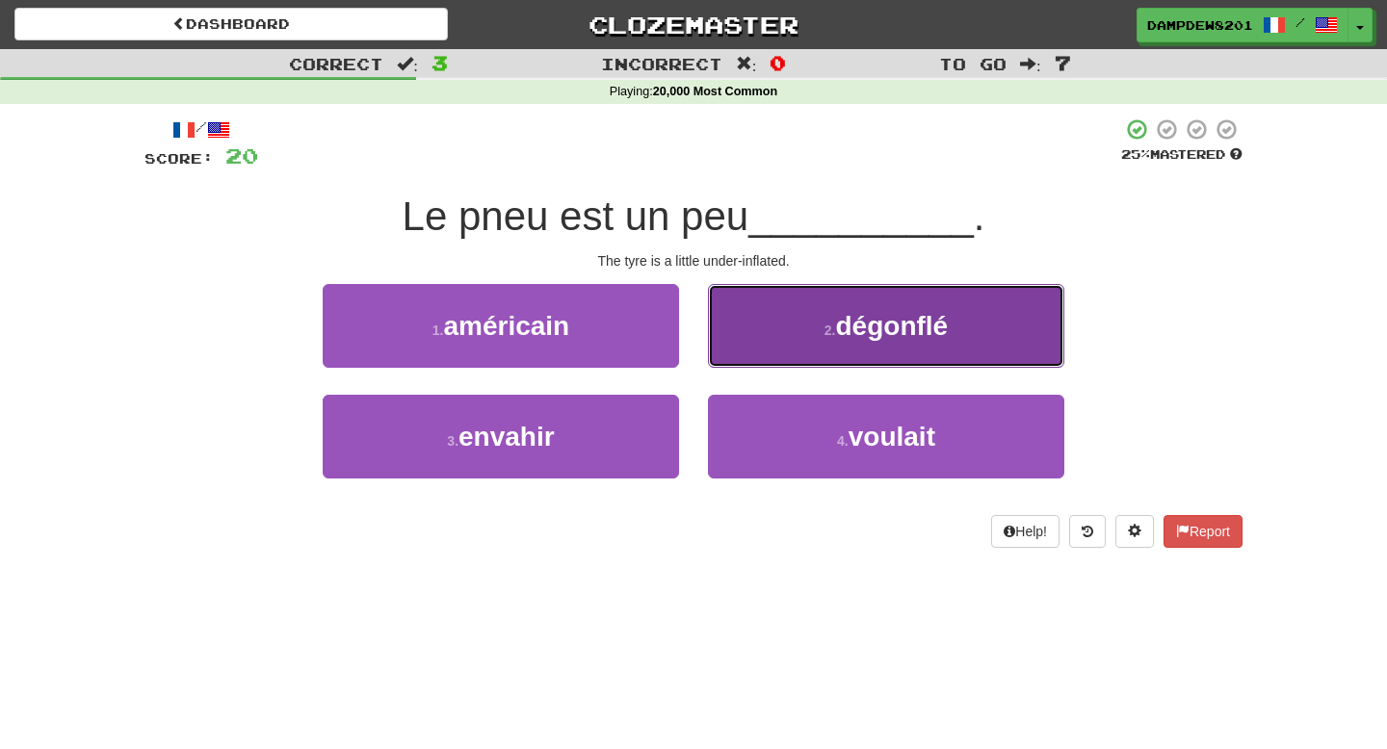
click at [746, 344] on button "2 . dégonflé" at bounding box center [886, 326] width 356 height 84
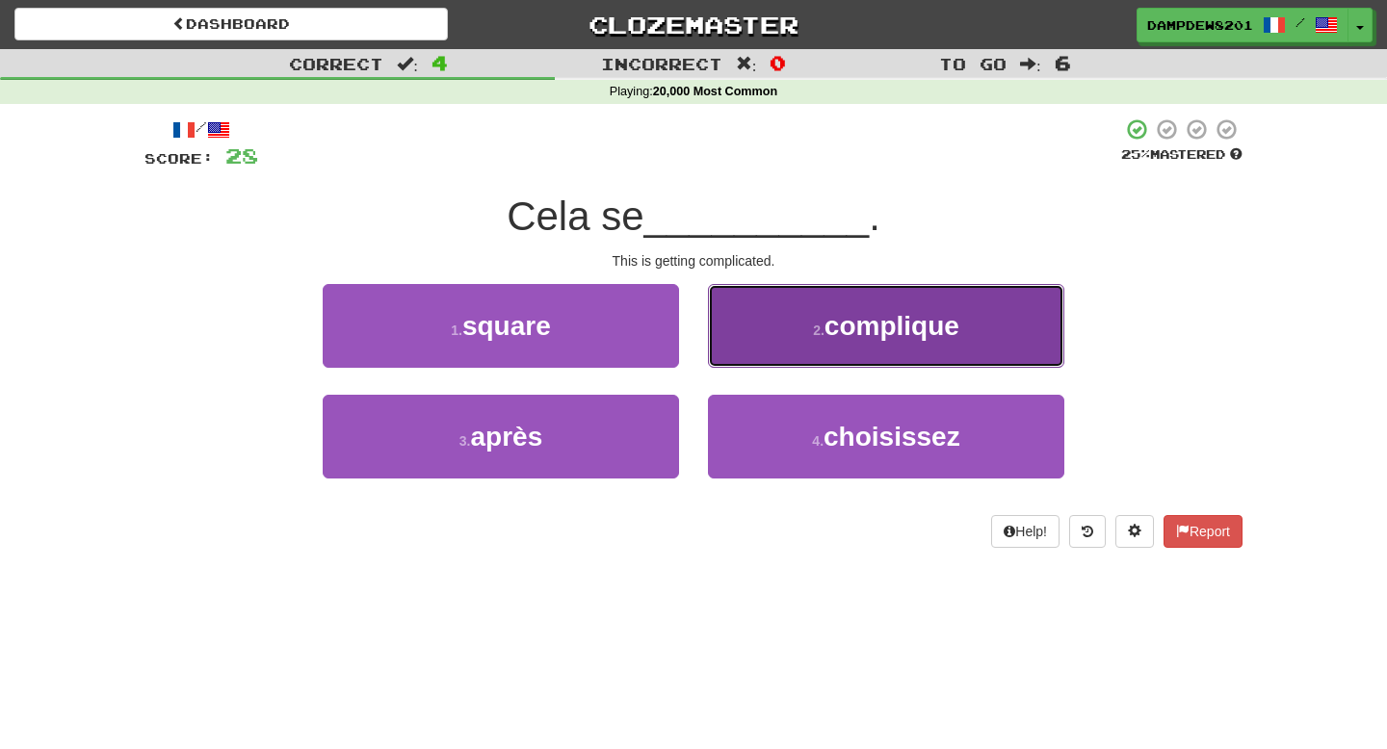
click at [769, 316] on button "2 . complique" at bounding box center [886, 326] width 356 height 84
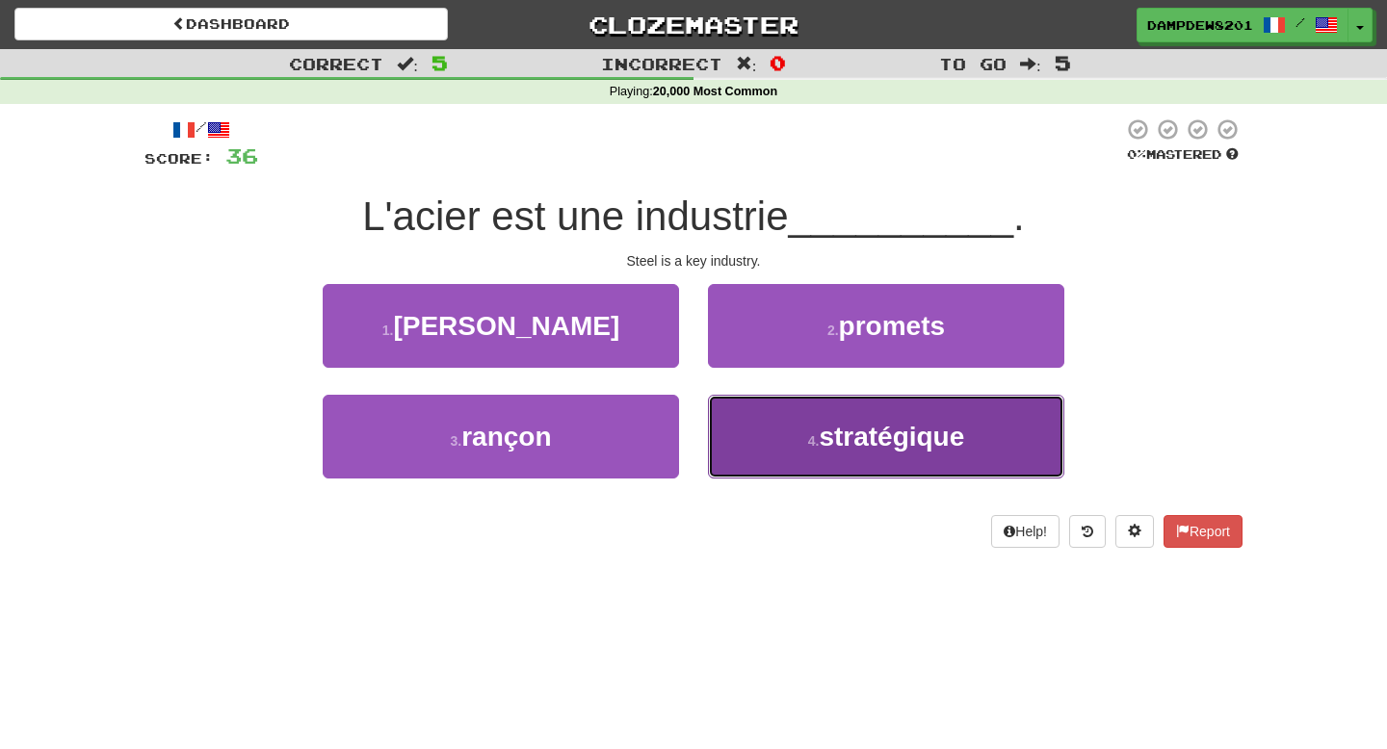
click at [765, 444] on button "4 . stratégique" at bounding box center [886, 437] width 356 height 84
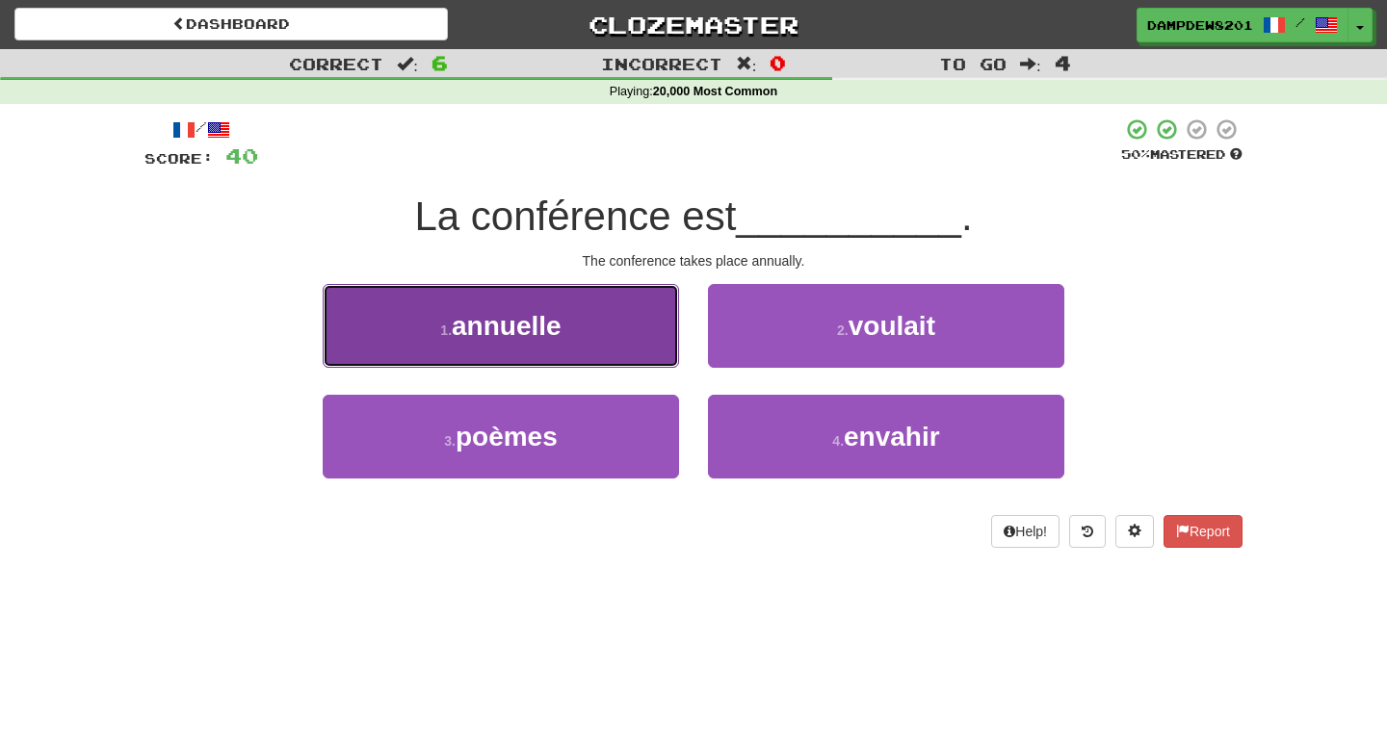
click at [561, 331] on span "annuelle" at bounding box center [507, 326] width 110 height 30
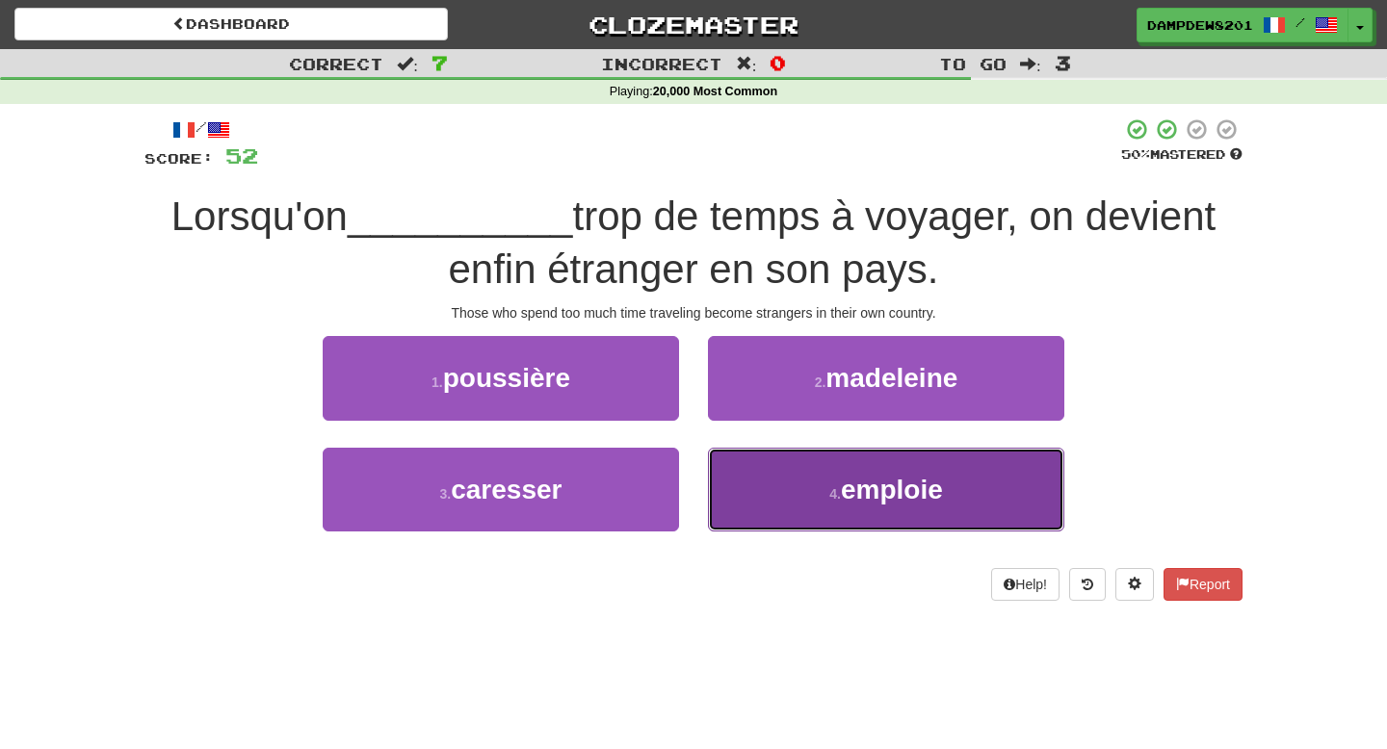
click at [793, 499] on button "4 . emploie" at bounding box center [886, 490] width 356 height 84
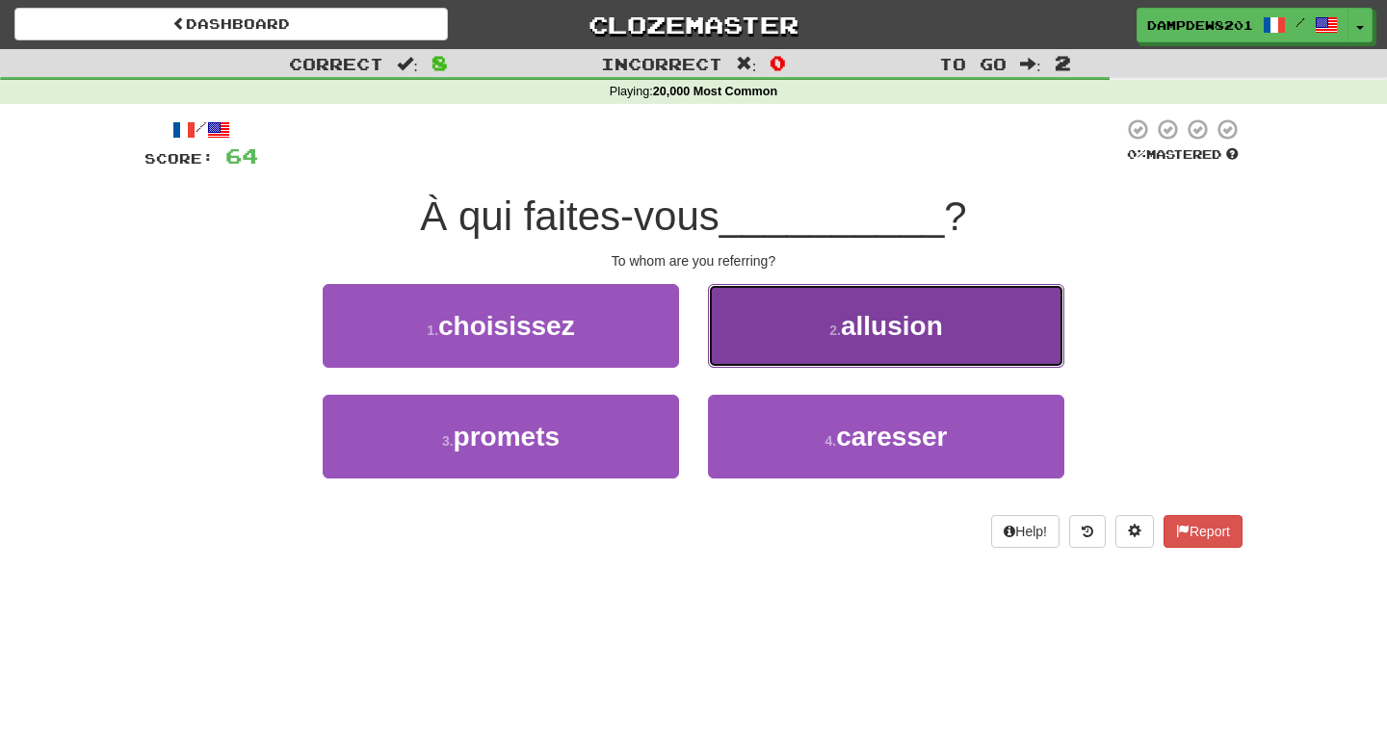
click at [762, 326] on button "2 . allusion" at bounding box center [886, 326] width 356 height 84
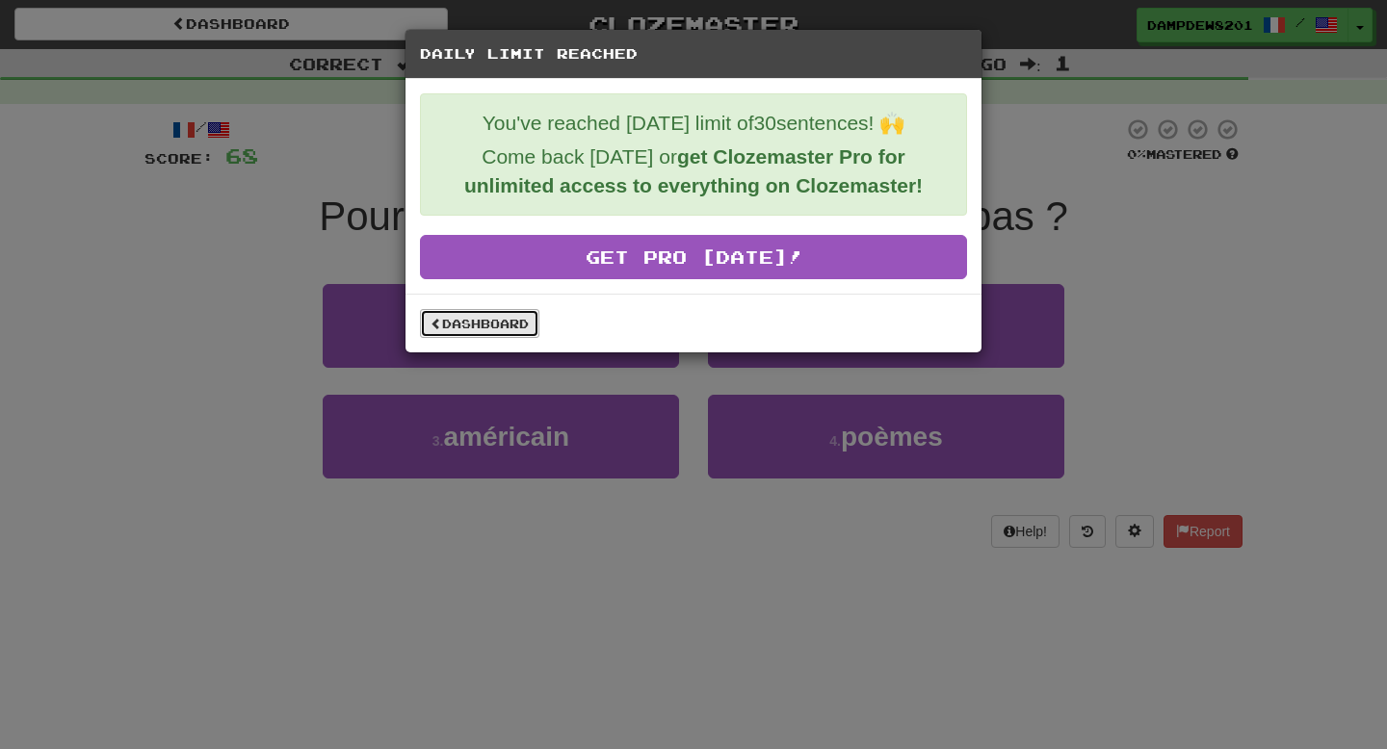
click at [497, 310] on link "Dashboard" at bounding box center [479, 323] width 119 height 29
